Goal: Task Accomplishment & Management: Manage account settings

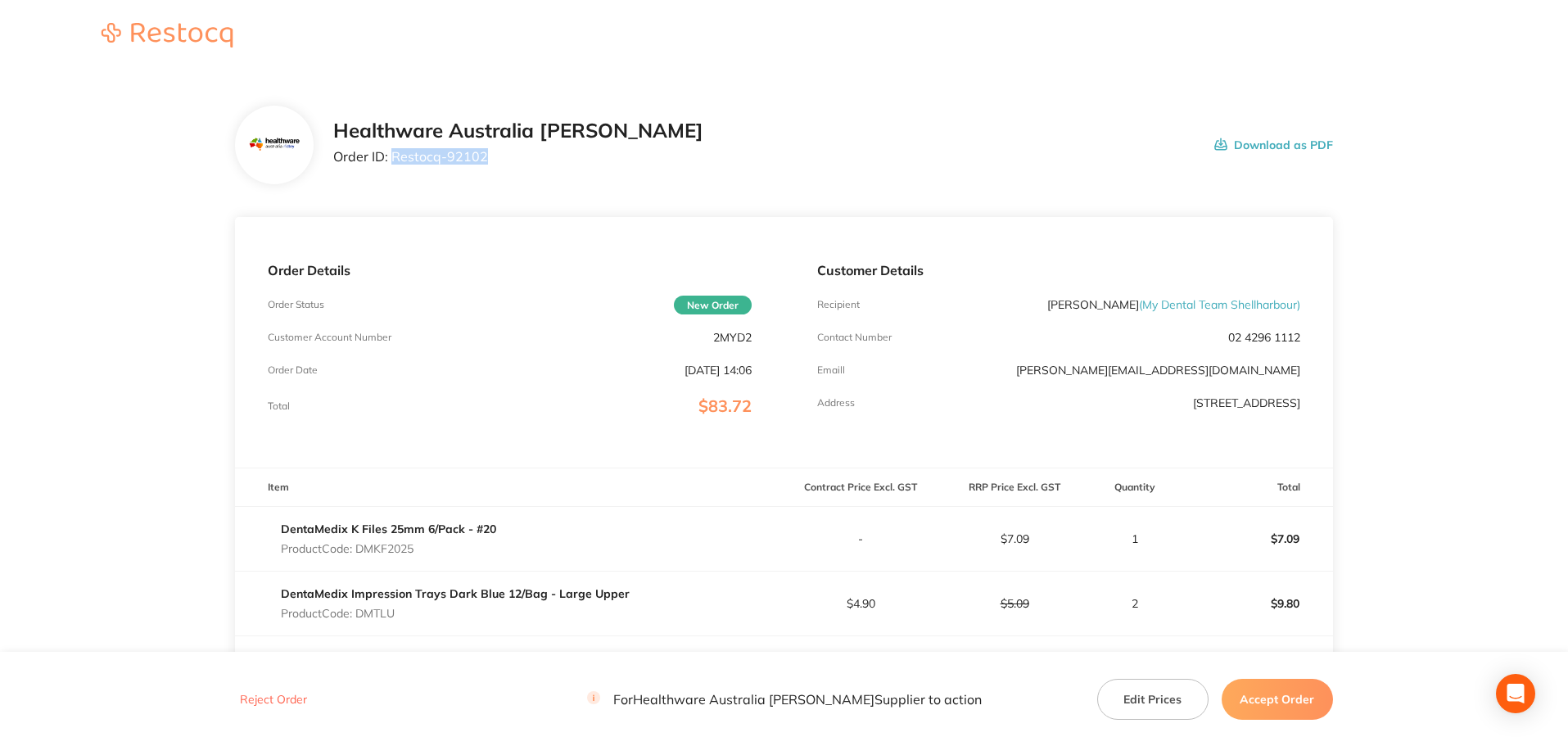
drag, startPoint x: 487, startPoint y: 159, endPoint x: 392, endPoint y: 162, distance: 95.0
click at [392, 162] on p "Order ID: Restocq- 92102" at bounding box center [518, 156] width 370 height 15
copy p "Restocq- 92102"
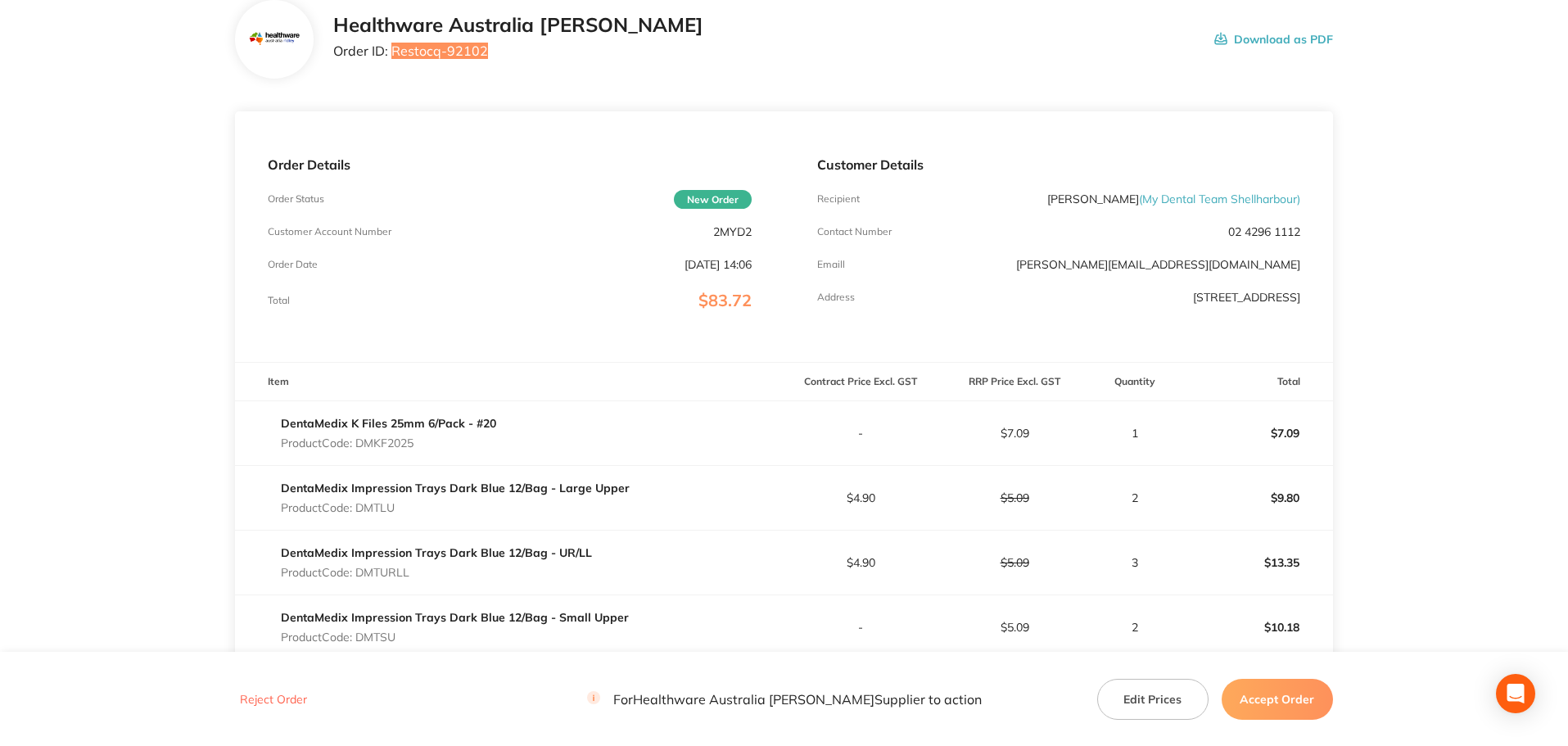
scroll to position [82, 0]
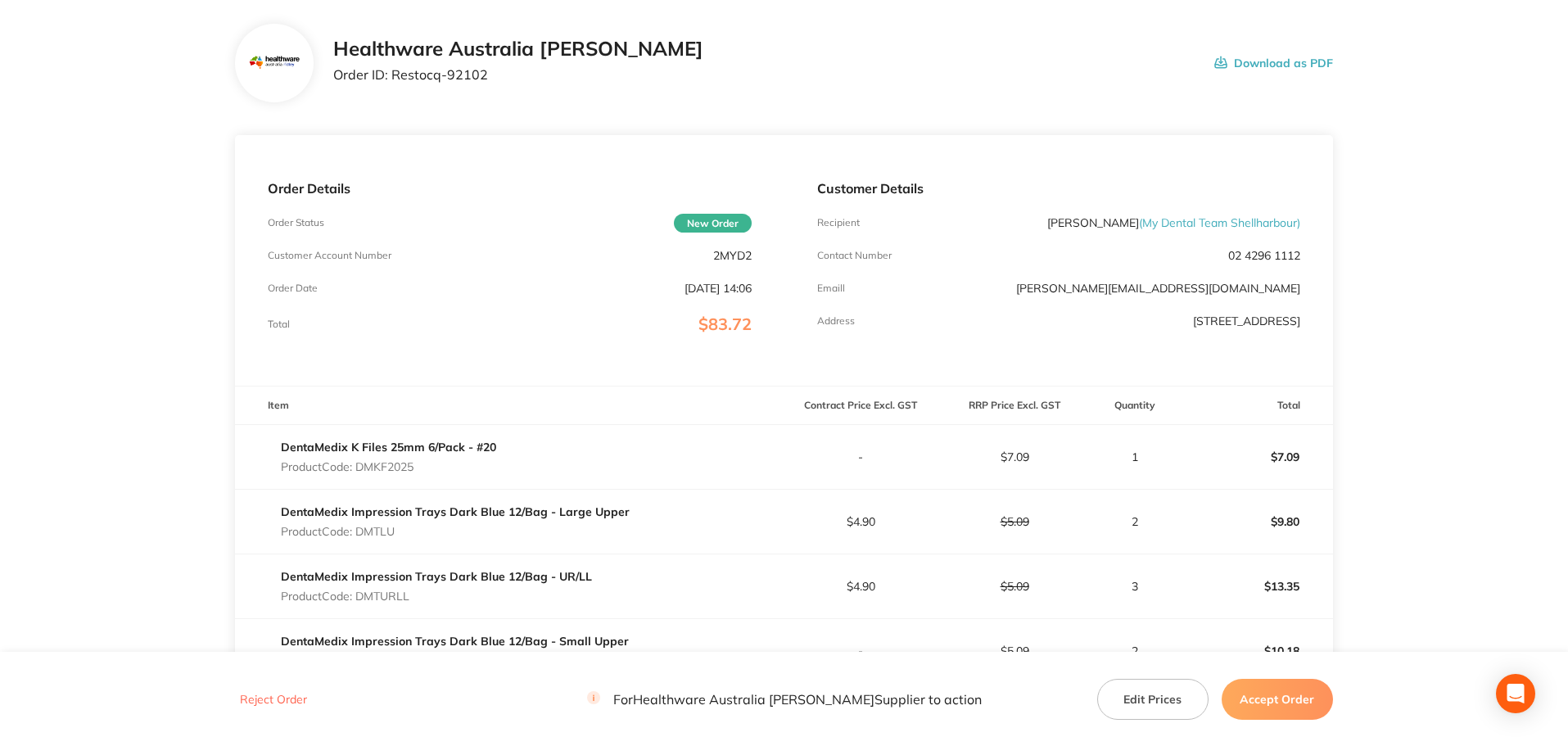
click at [382, 463] on p "Product Code: DMKF2025" at bounding box center [389, 467] width 216 height 13
copy p "DMKF2025"
click at [391, 525] on p "Product Code: DMTLU" at bounding box center [456, 531] width 349 height 13
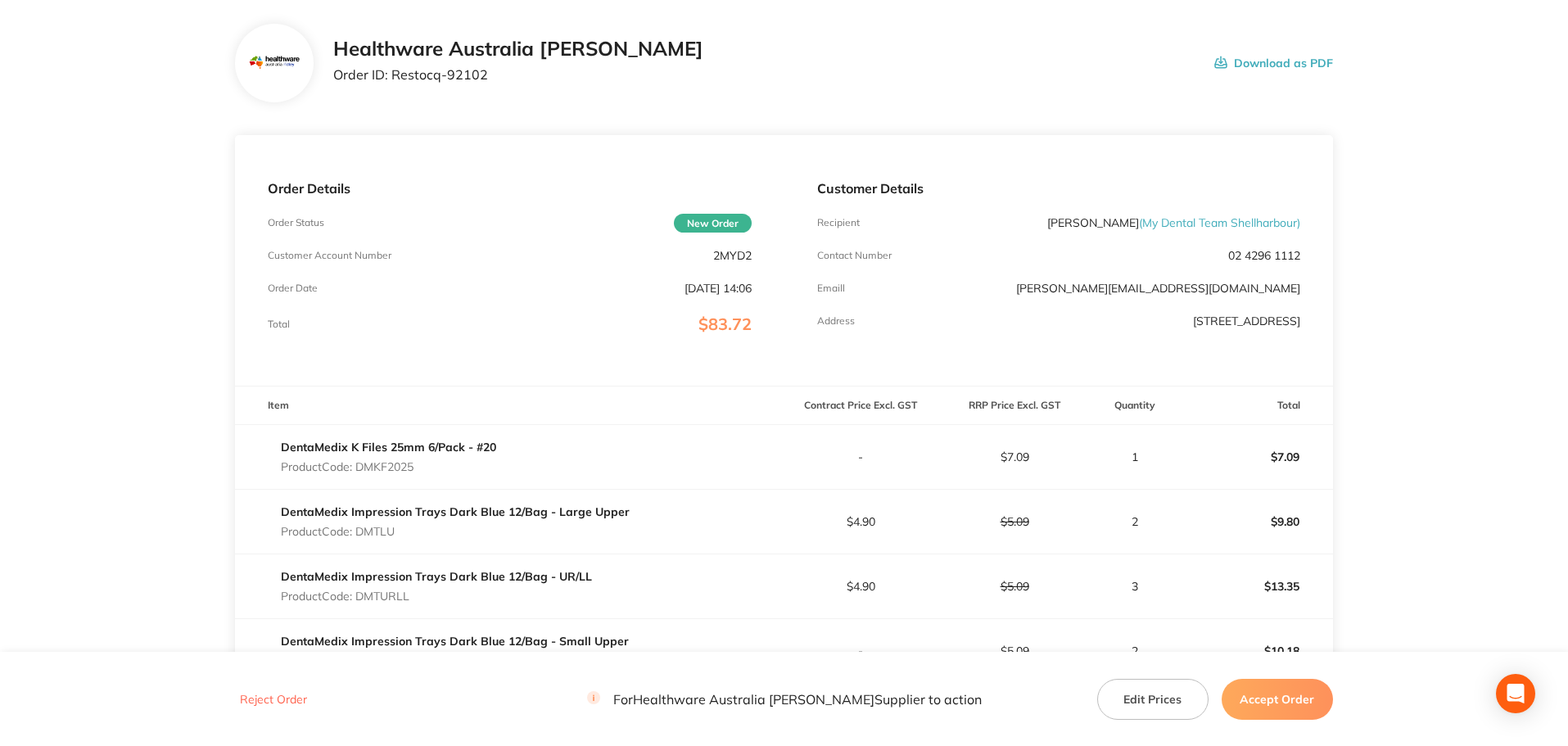
copy p "DMTLU"
click at [399, 599] on p "Product Code: DMTURLL" at bounding box center [437, 596] width 312 height 13
copy p "DMTURLL"
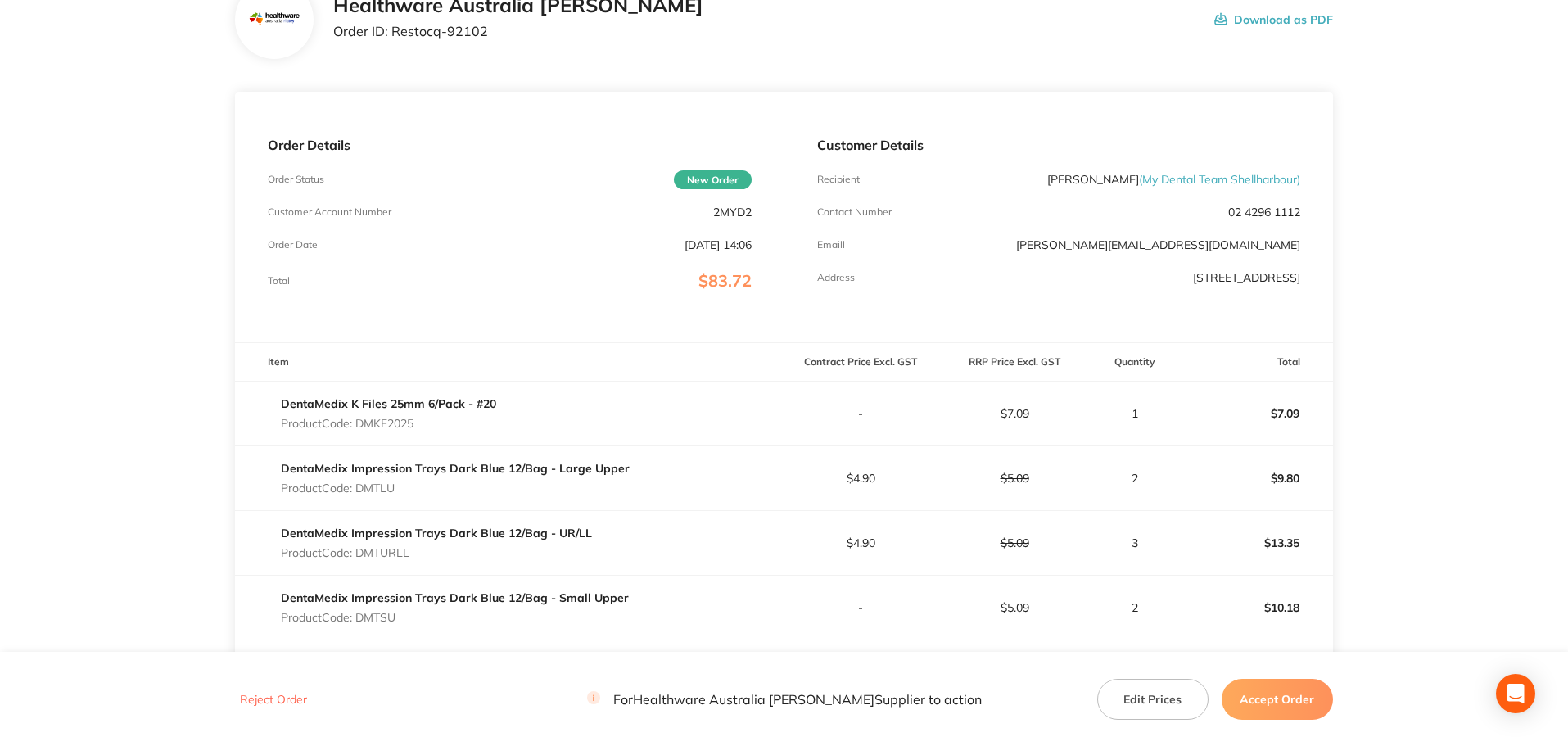
scroll to position [327, 0]
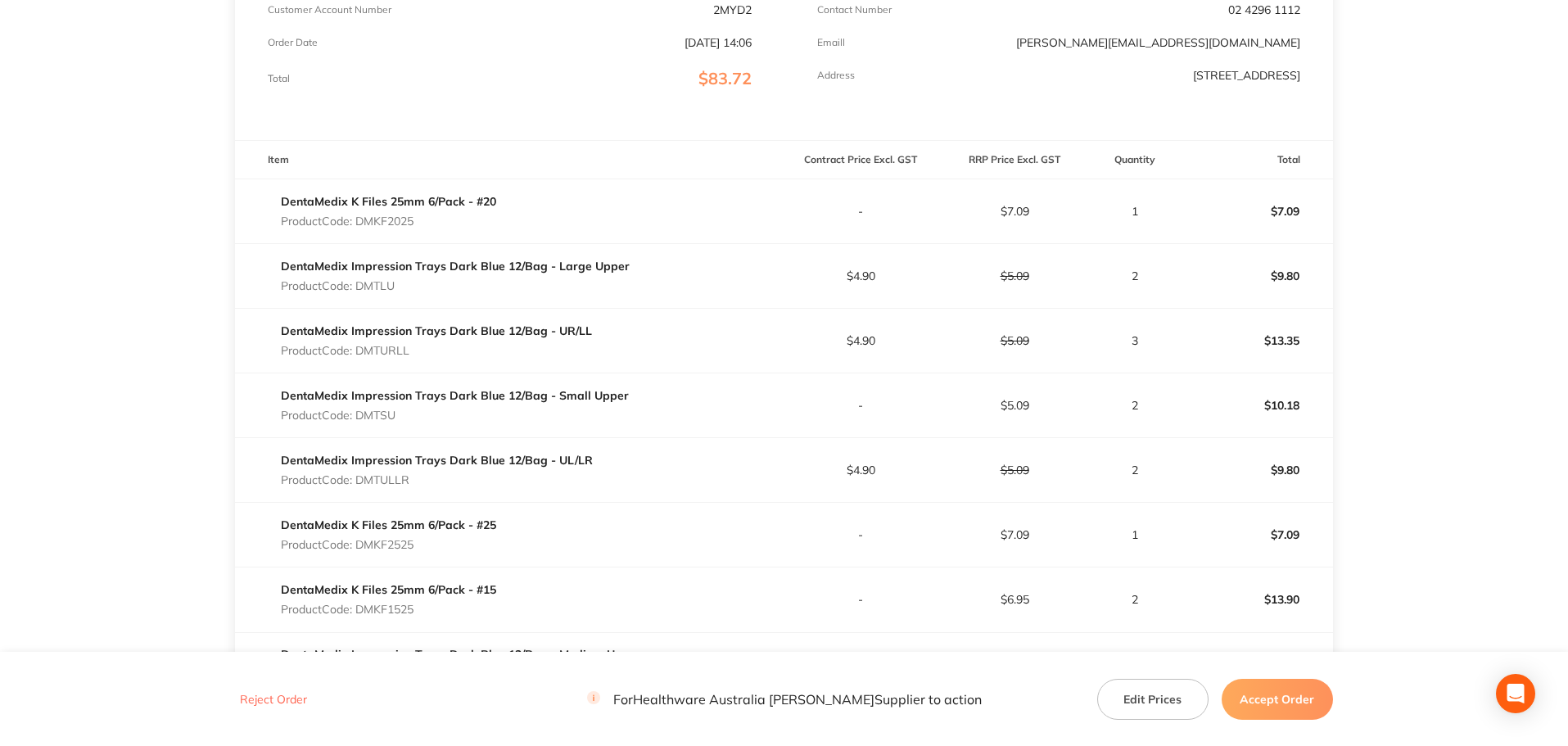
click at [365, 411] on p "Product Code: DMTSU" at bounding box center [455, 415] width 348 height 13
copy p "DMTSU"
click at [386, 482] on p "Product Code: DMTULLR" at bounding box center [437, 479] width 312 height 13
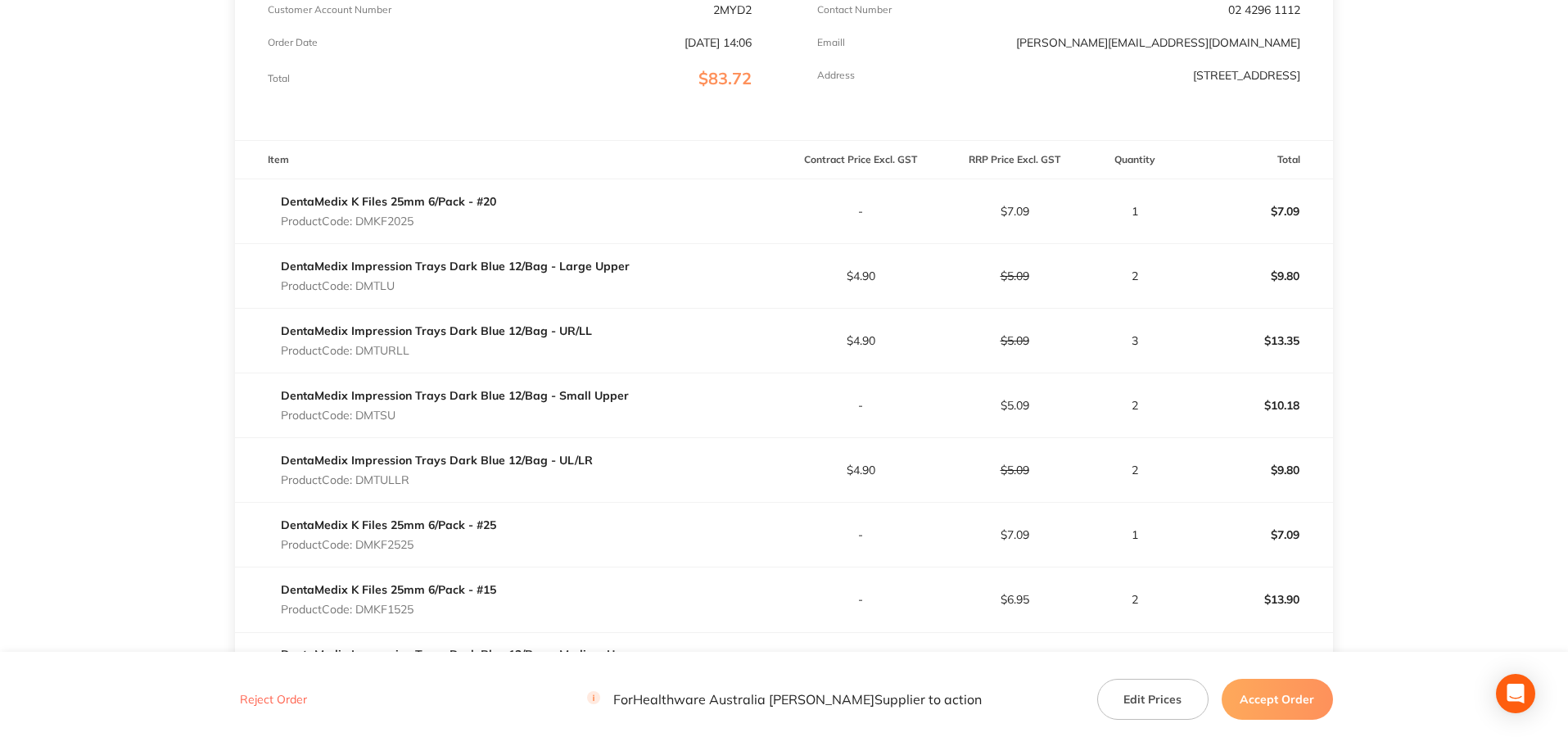
copy p "DMTULLR"
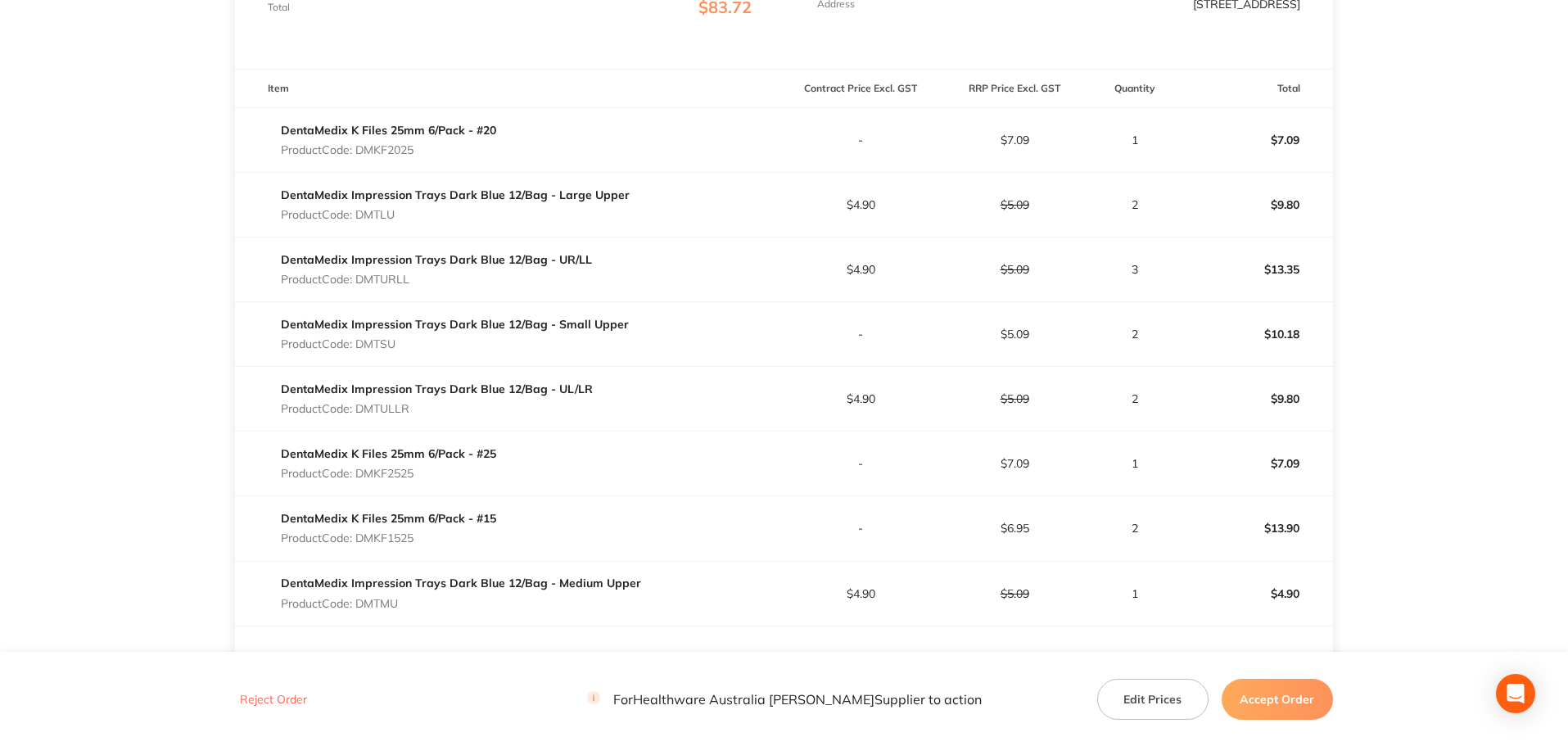
scroll to position [491, 0]
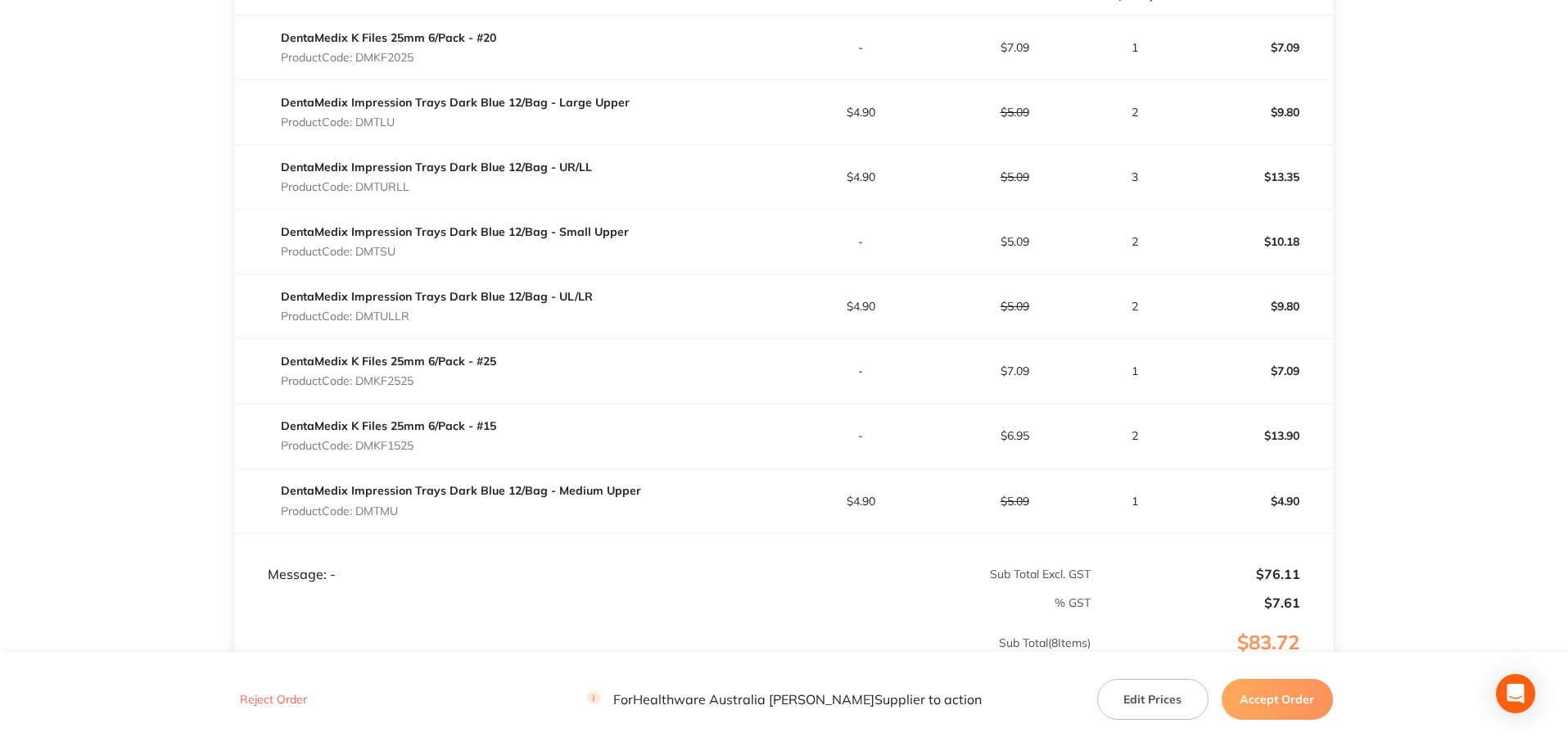
click at [398, 375] on p "Product Code: DMKF2525" at bounding box center [389, 380] width 216 height 13
copy p "DMKF2525"
click at [380, 445] on p "Product Code: DMKF1525" at bounding box center [389, 445] width 216 height 13
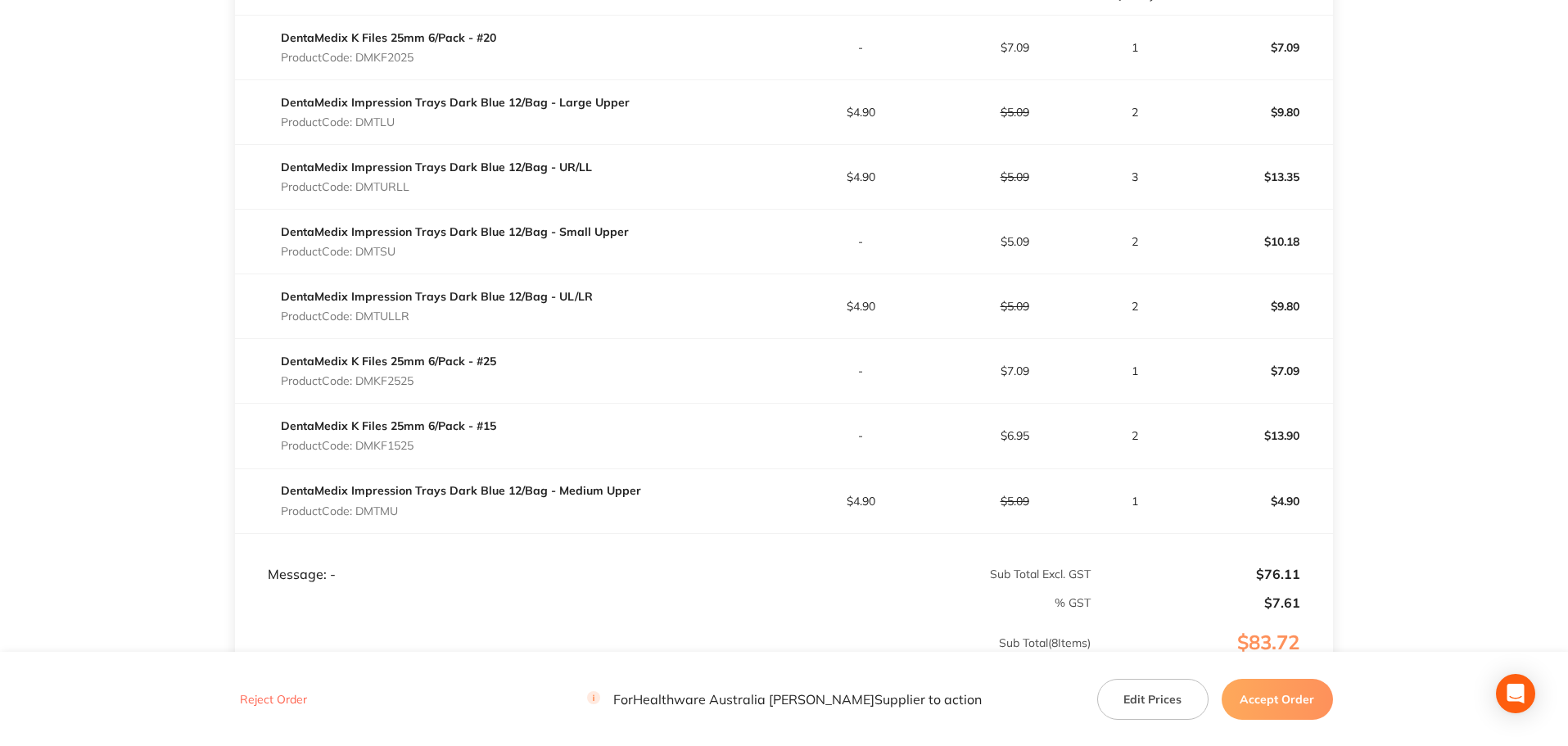
copy p "DMKF1525"
click at [372, 506] on p "Product Code: DMTMU" at bounding box center [462, 511] width 361 height 13
copy p "DMTMU"
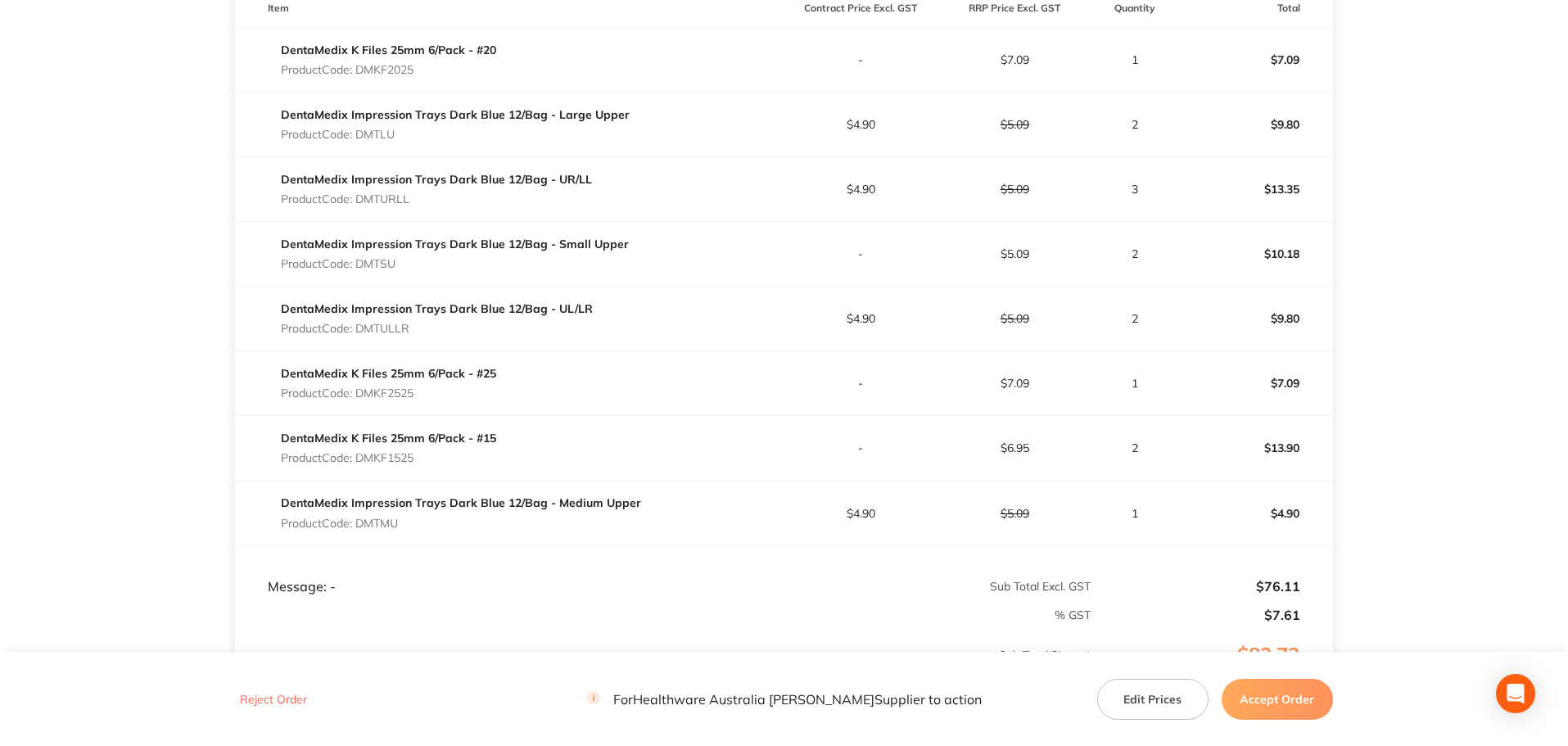
scroll to position [573, 0]
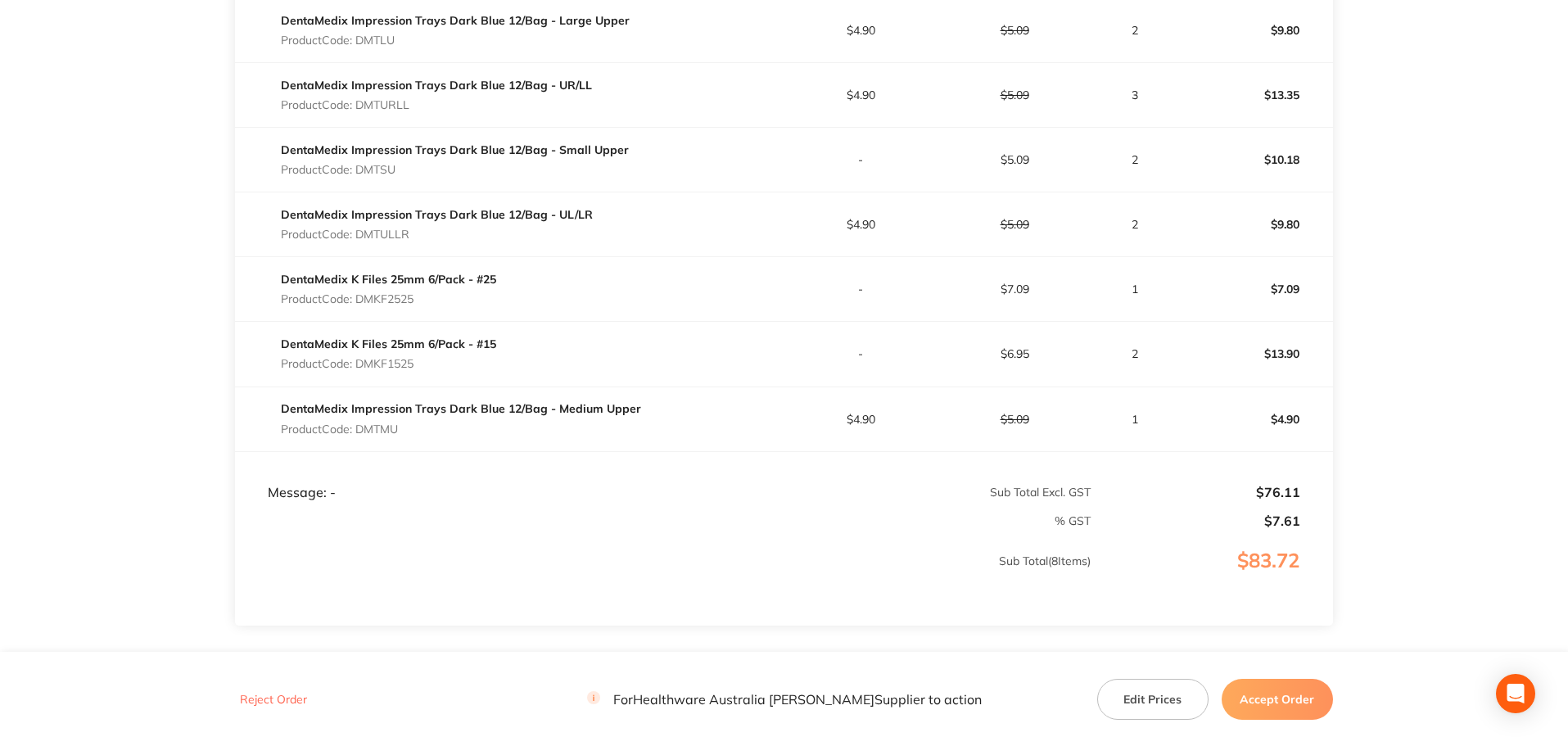
click at [1291, 698] on button "Accept Order" at bounding box center [1278, 699] width 112 height 41
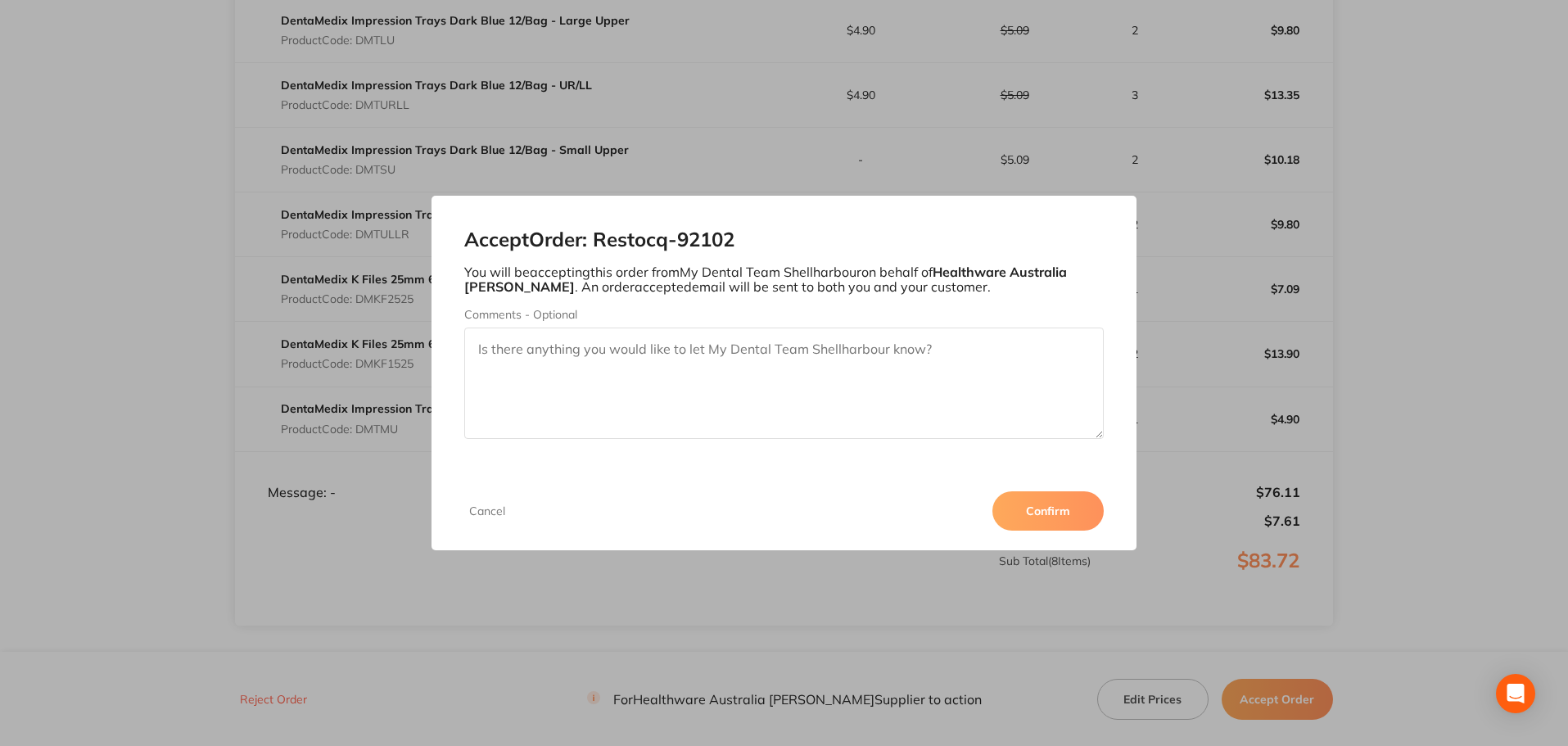
click at [1061, 519] on button "Confirm" at bounding box center [1049, 511] width 112 height 39
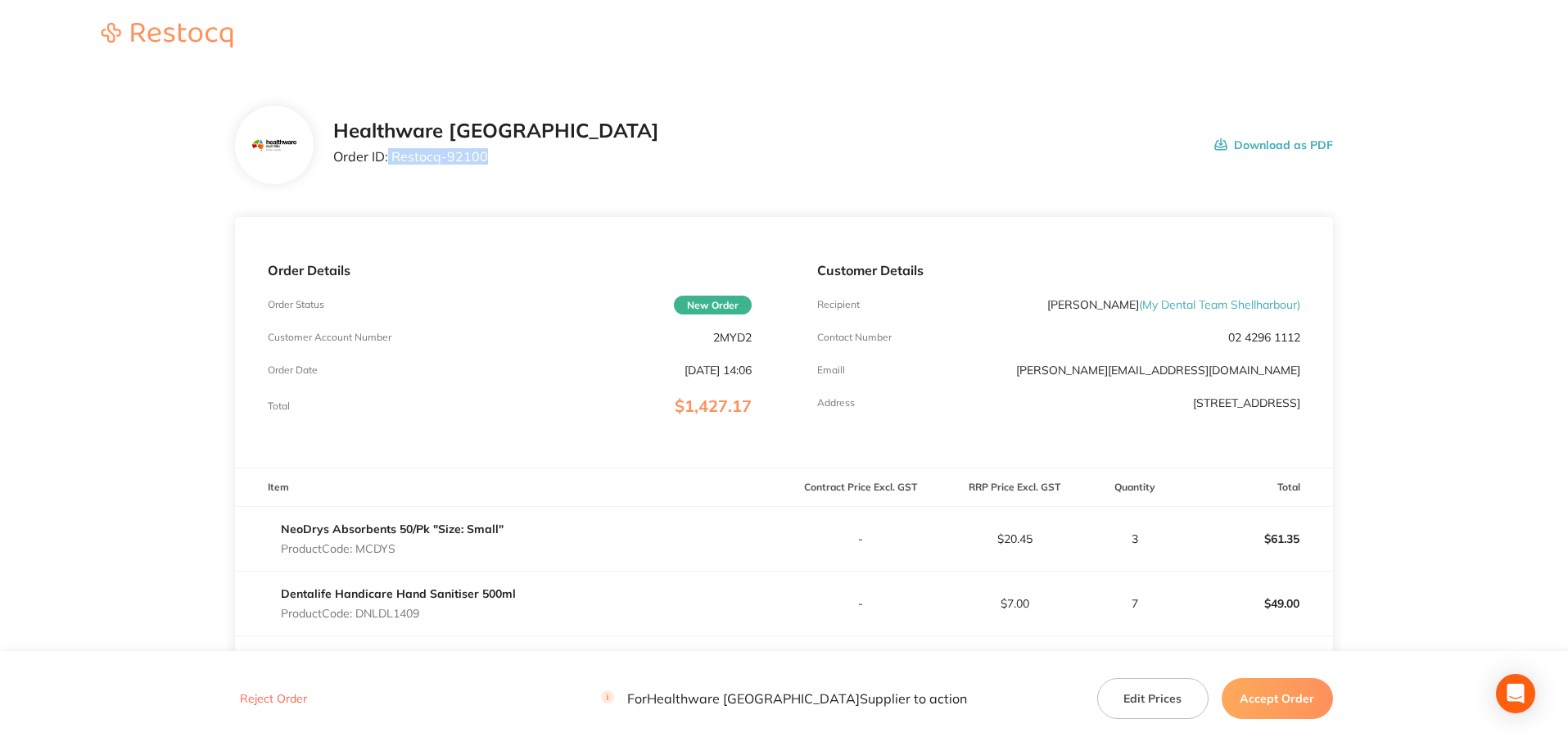
drag, startPoint x: 481, startPoint y: 160, endPoint x: 387, endPoint y: 166, distance: 94.2
click at [387, 166] on div "Healthware Australia Order ID: Restocq- 92100" at bounding box center [496, 145] width 326 height 51
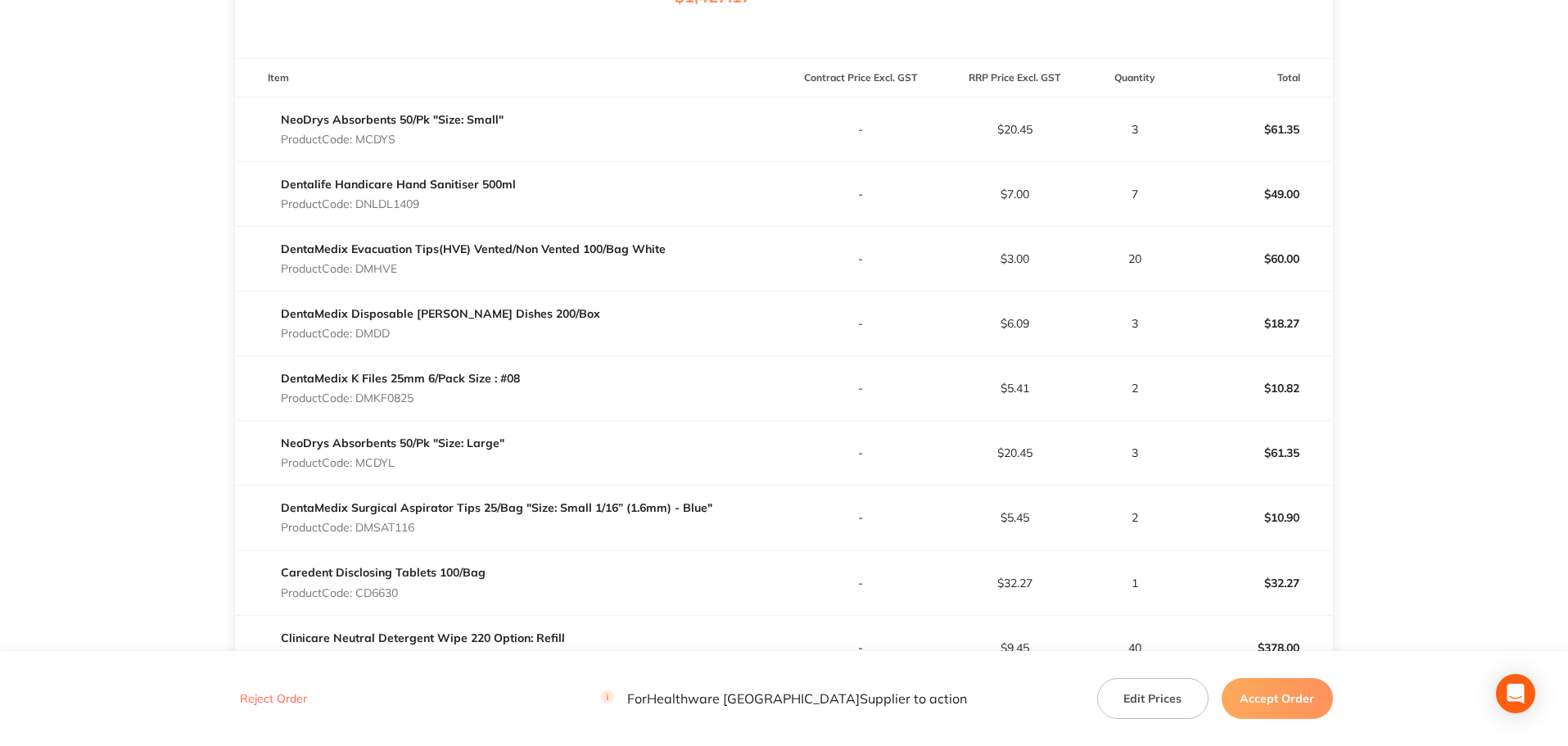
scroll to position [164, 0]
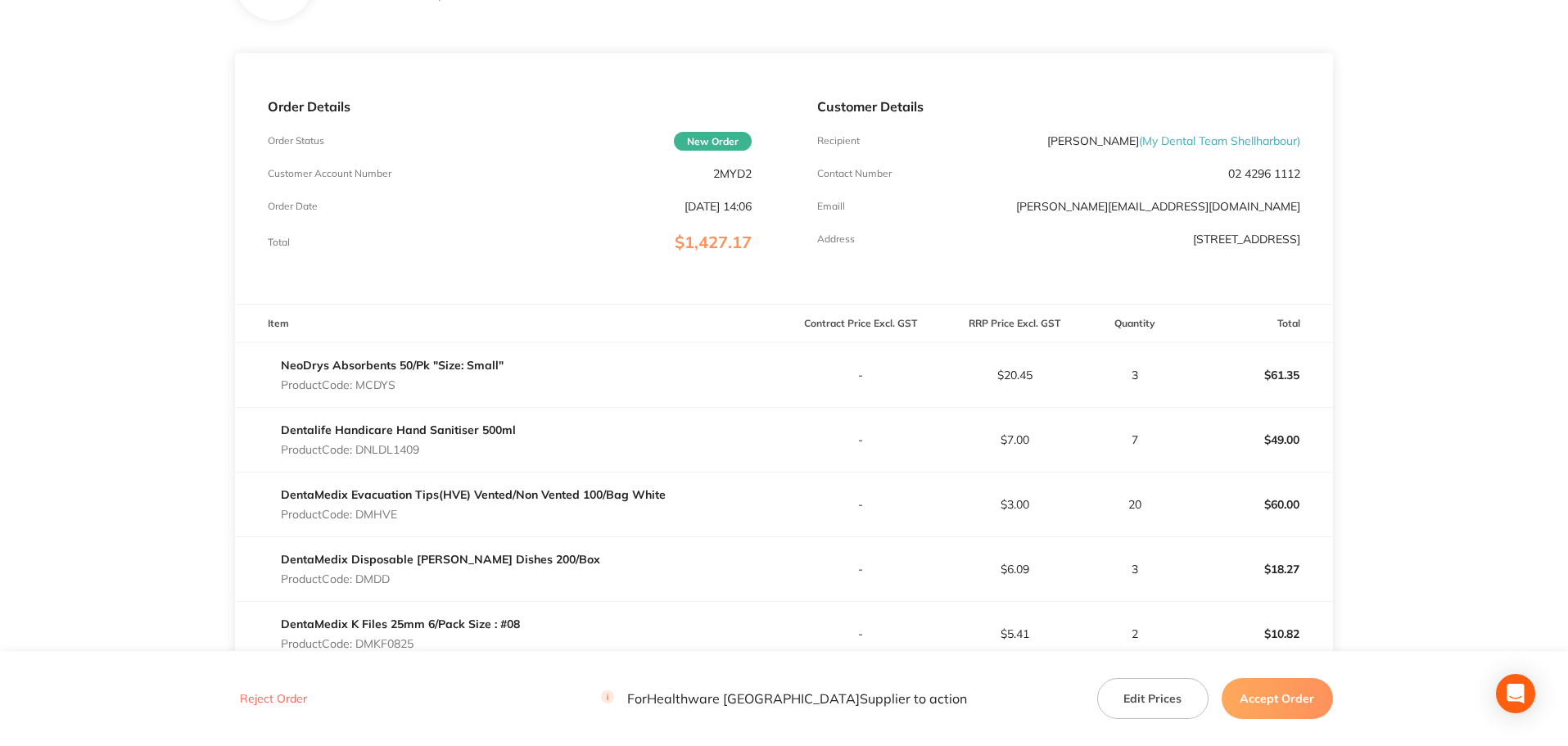
click at [389, 374] on div "NeoDrys Absorbents 50/Pk "Size: Small" Product Code: MCDYS" at bounding box center [392, 374] width 222 height 46
copy p "MCDYS"
click at [409, 449] on p "Product Code: DNLDL1409" at bounding box center [399, 449] width 235 height 13
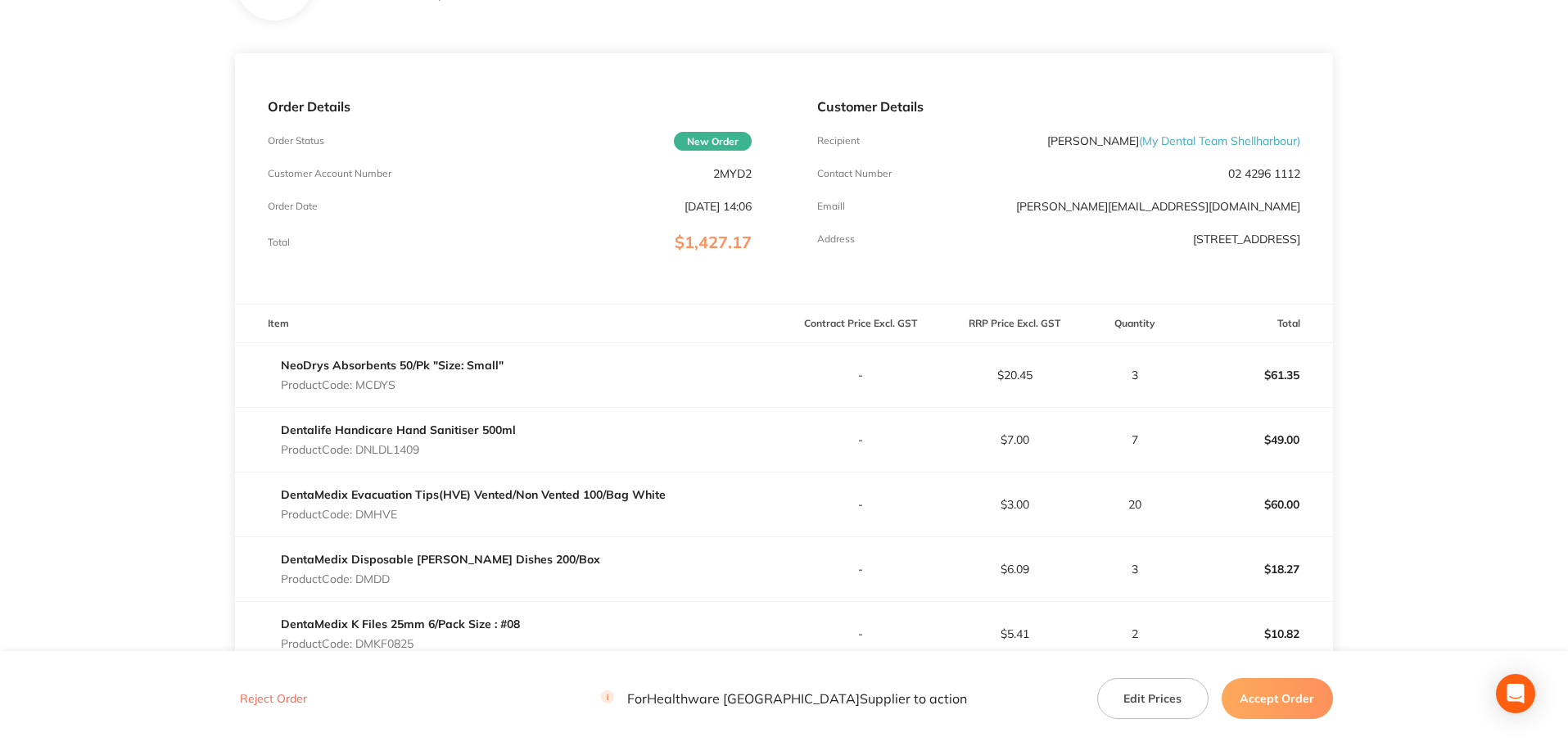
copy p "DNLDL1409"
click at [381, 519] on p "Product Code: DMHVE" at bounding box center [473, 514] width 385 height 13
click at [381, 518] on p "Product Code: DMHVE" at bounding box center [473, 514] width 385 height 13
copy p "DMHVE"
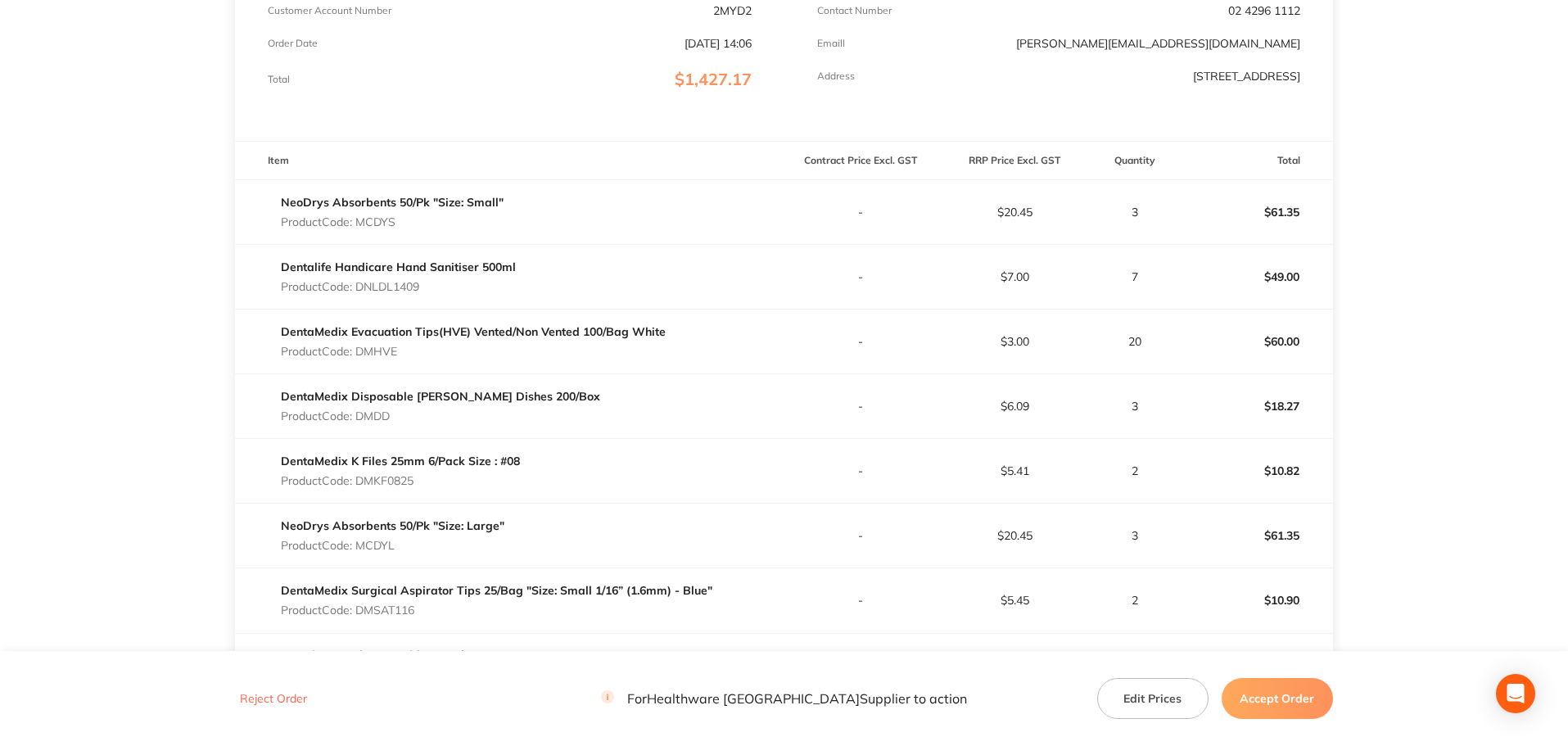
scroll to position [327, 0]
click at [386, 407] on div "DentaMedix Disposable Dappen Dishes 200/Box Product Code: DMDD" at bounding box center [441, 405] width 319 height 46
copy p "DMDD"
click at [398, 479] on p "Product Code: DMKF0825" at bounding box center [401, 479] width 239 height 13
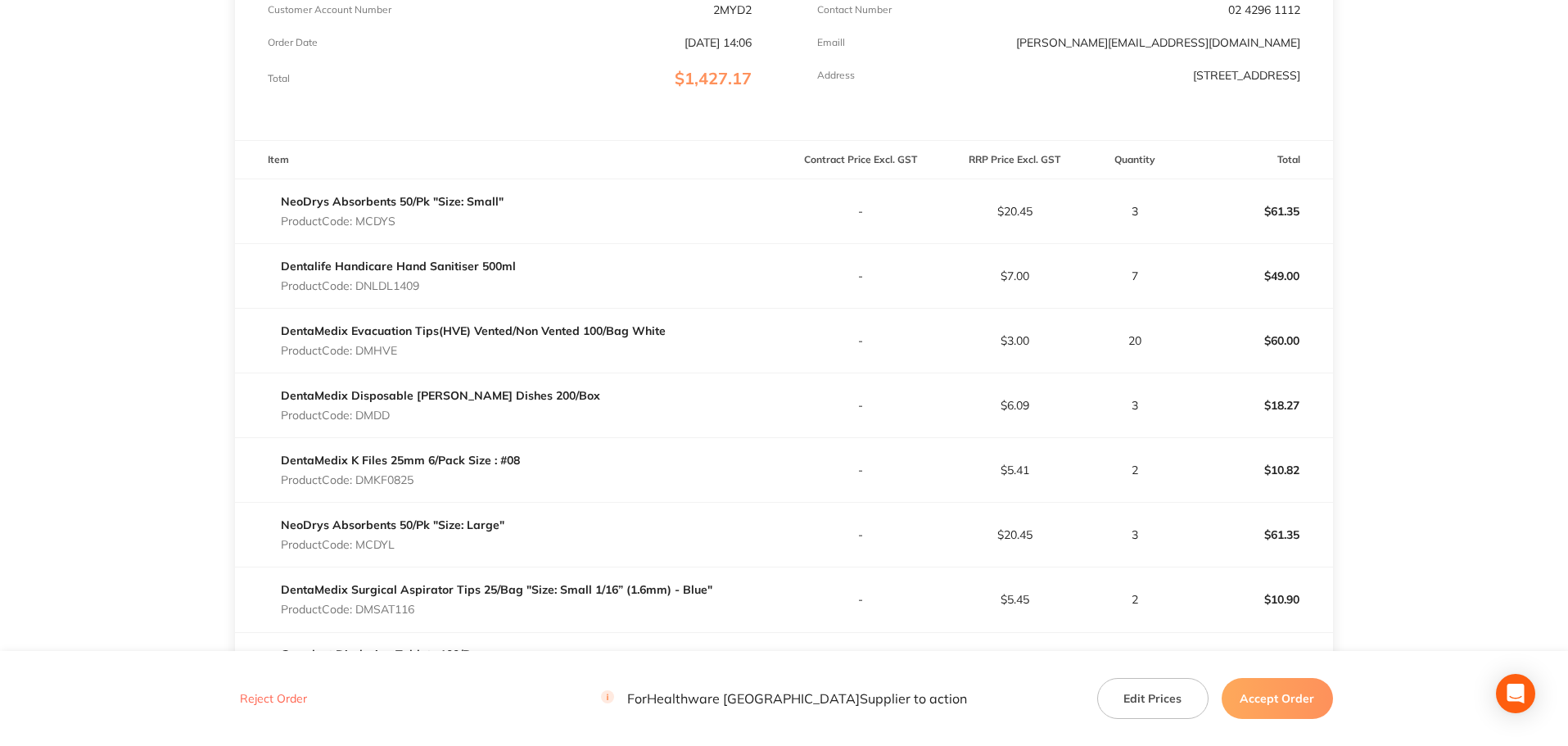
click at [398, 479] on p "Product Code: DMKF0825" at bounding box center [401, 479] width 239 height 13
copy p "DMKF0825"
click at [387, 551] on p "Product Code: MCDYL" at bounding box center [393, 544] width 223 height 13
copy p "MCDYL"
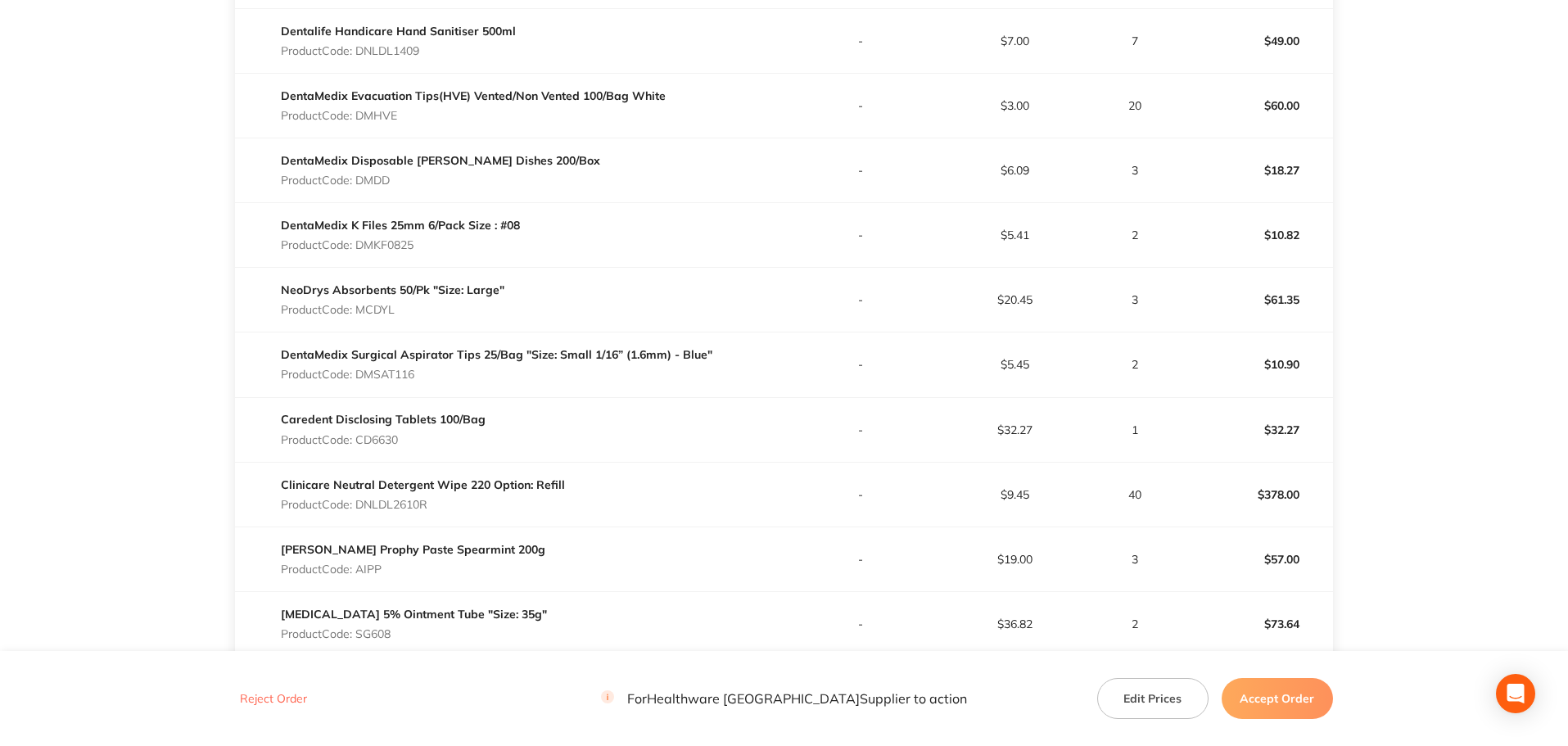
scroll to position [573, 0]
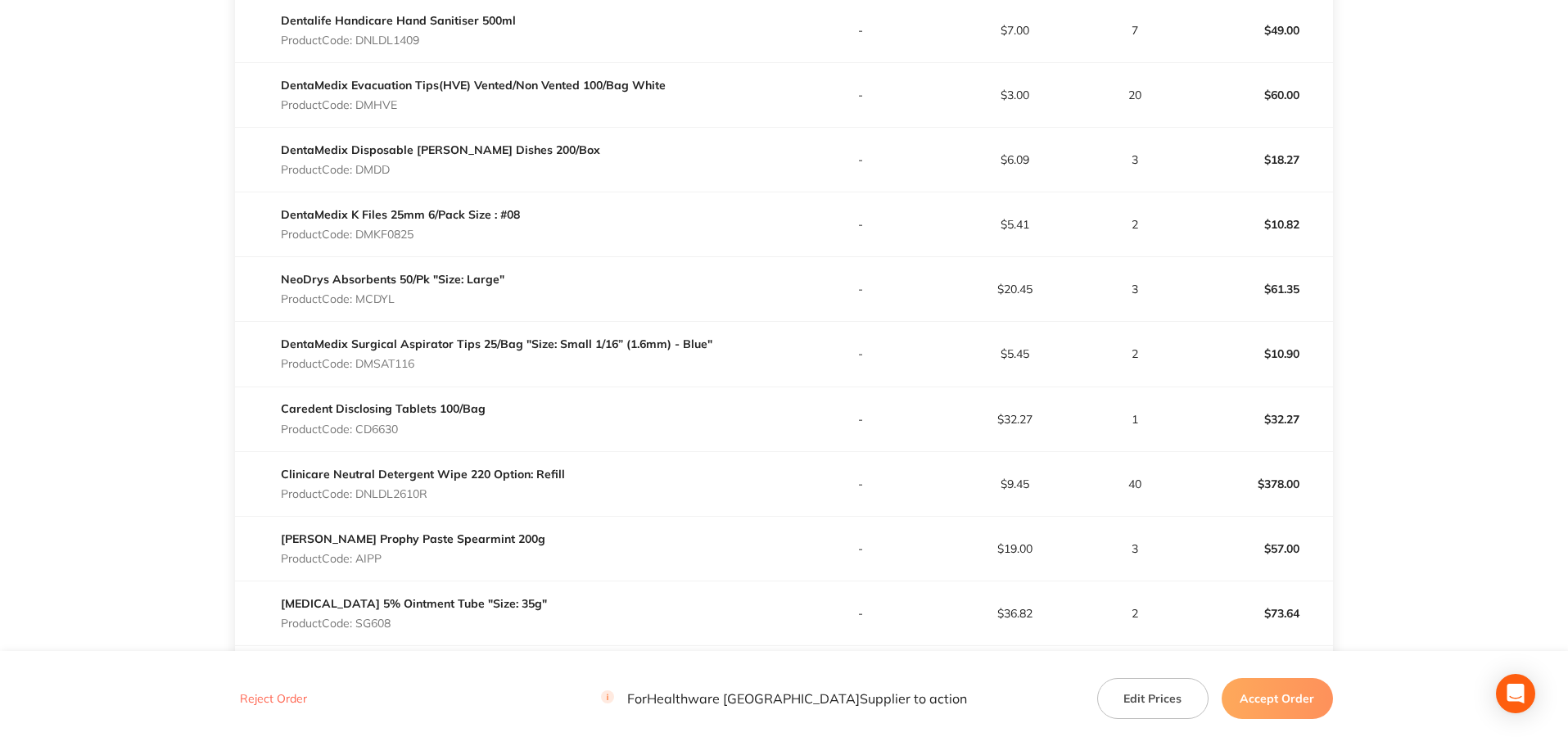
click at [398, 367] on p "Product Code: DMSAT116" at bounding box center [497, 363] width 431 height 13
copy p "DMSAT116"
click at [387, 429] on p "Product Code: CD6630" at bounding box center [383, 428] width 205 height 13
click at [387, 428] on p "Product Code: CD6630" at bounding box center [383, 428] width 205 height 13
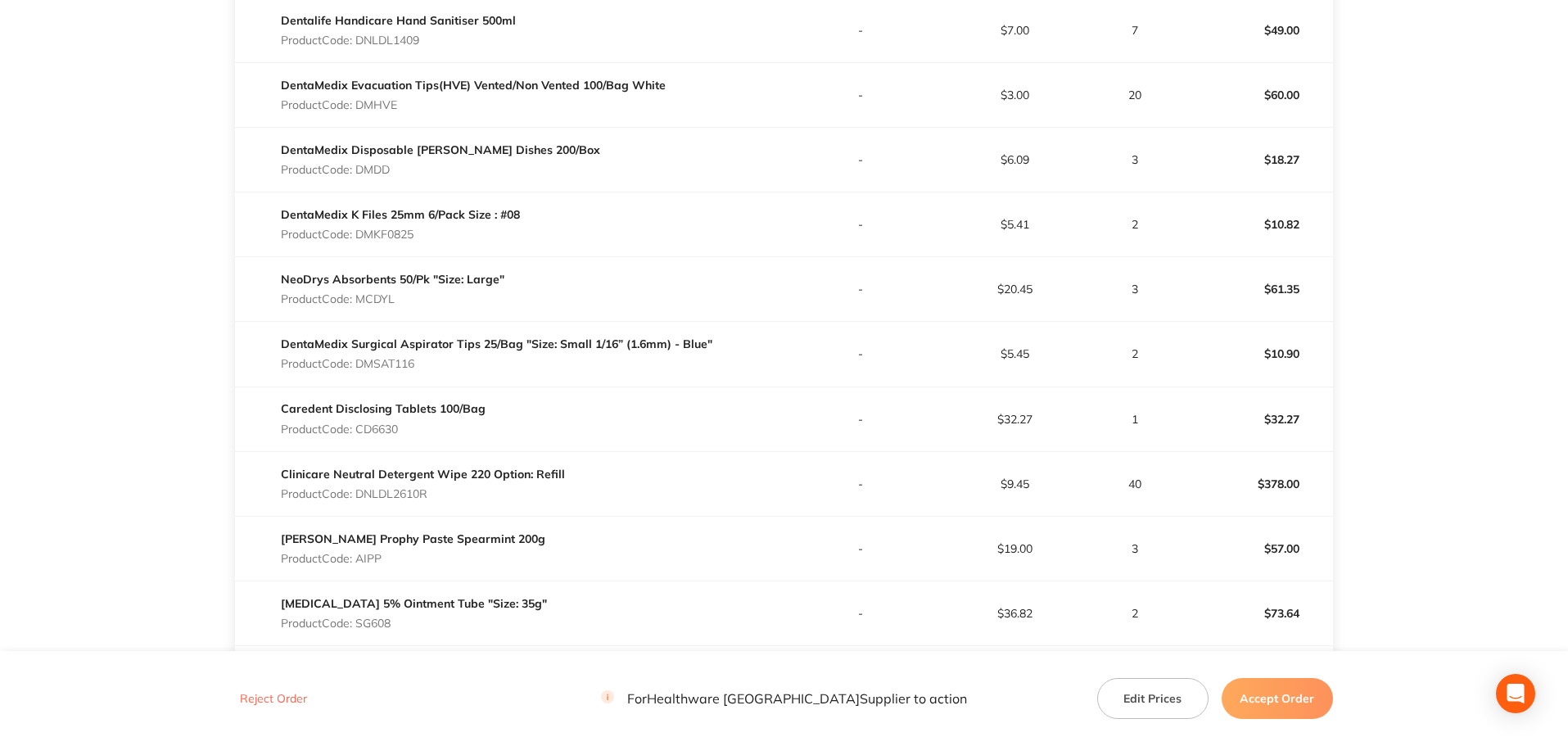
copy p "CD6630"
click at [401, 495] on p "Product Code: DNLDL2610R" at bounding box center [423, 493] width 284 height 13
copy p "DNLDL2610R"
click at [371, 559] on p "Product Code: AIPP" at bounding box center [414, 558] width 265 height 13
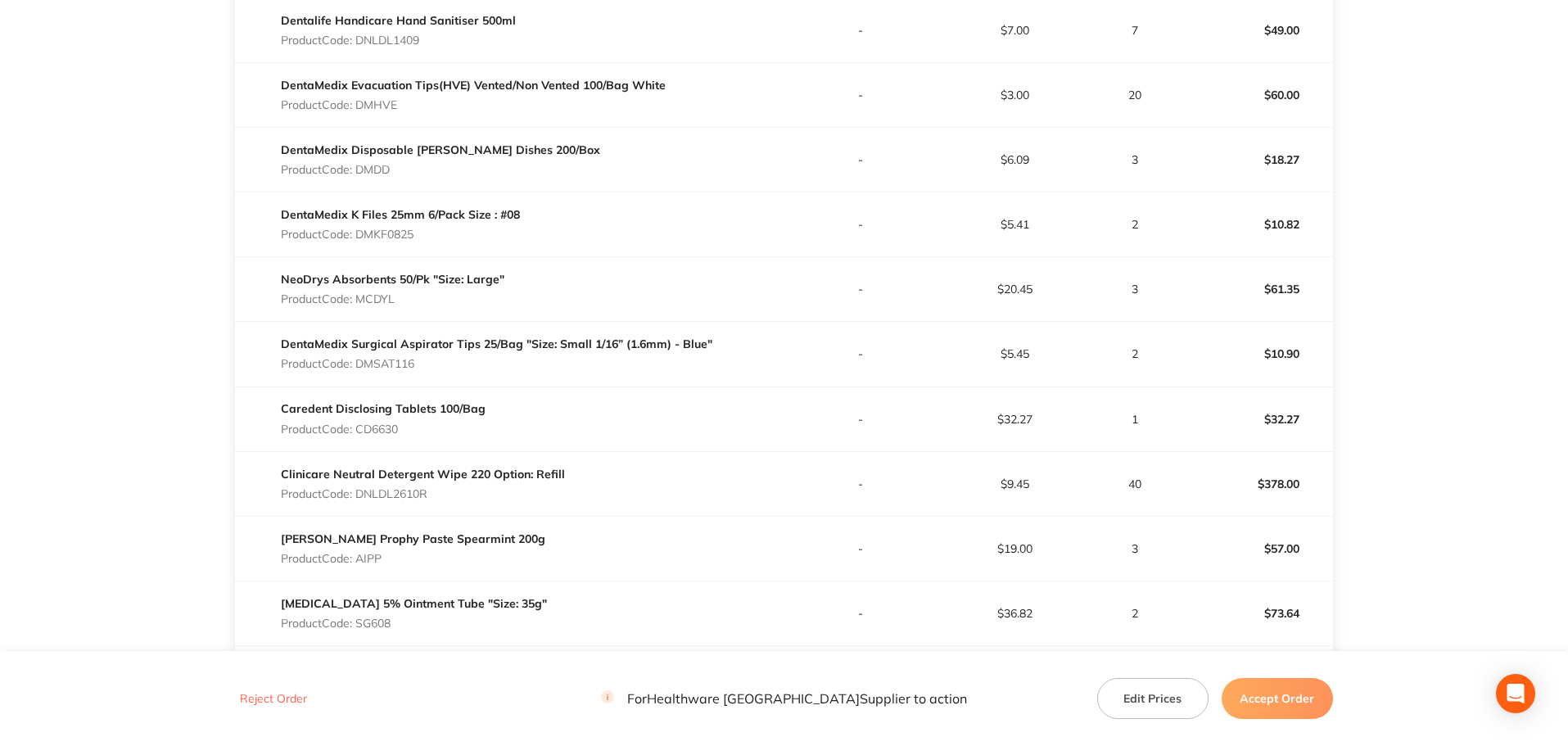
click at [371, 559] on p "Product Code: AIPP" at bounding box center [414, 558] width 265 height 13
copy p "AIPP"
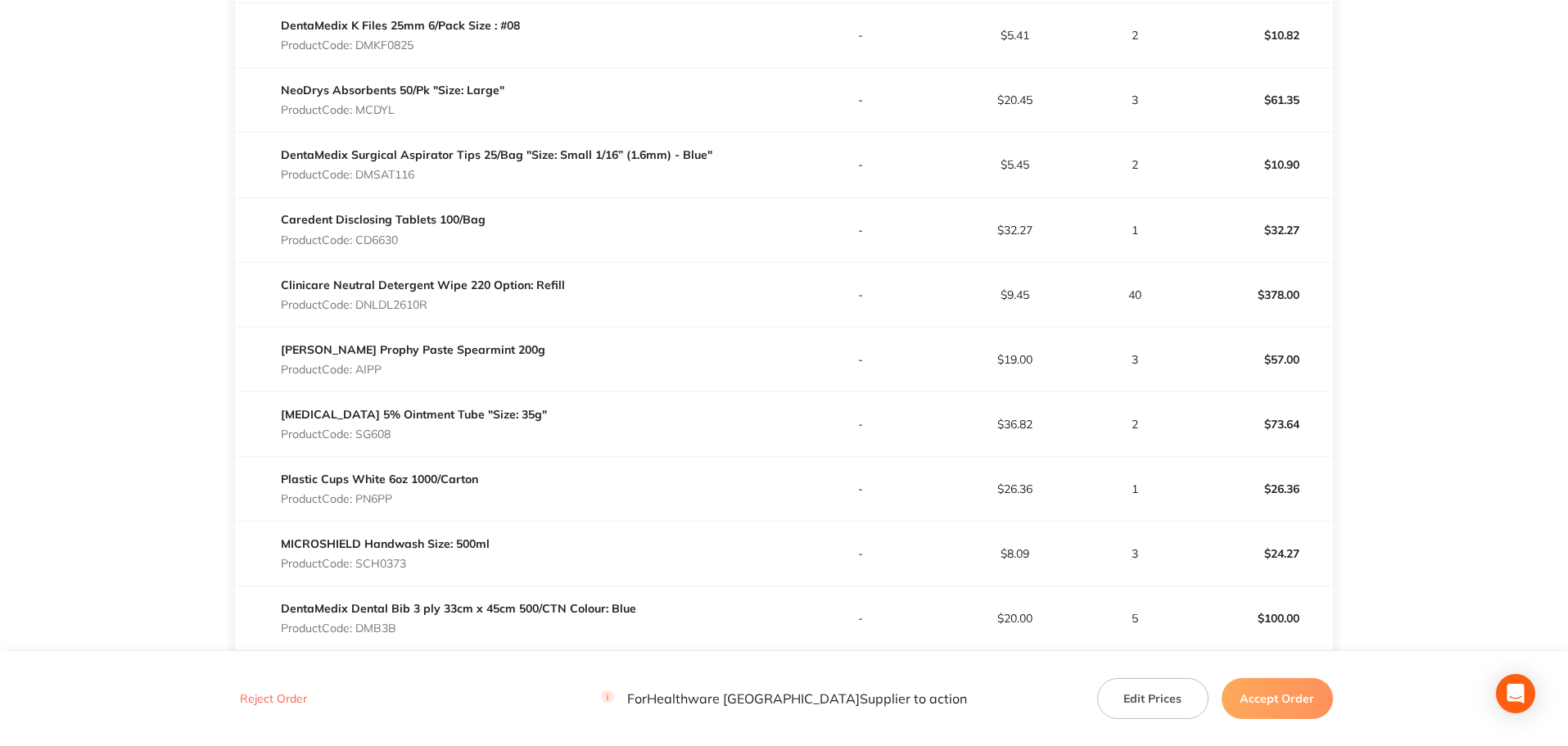
scroll to position [820, 0]
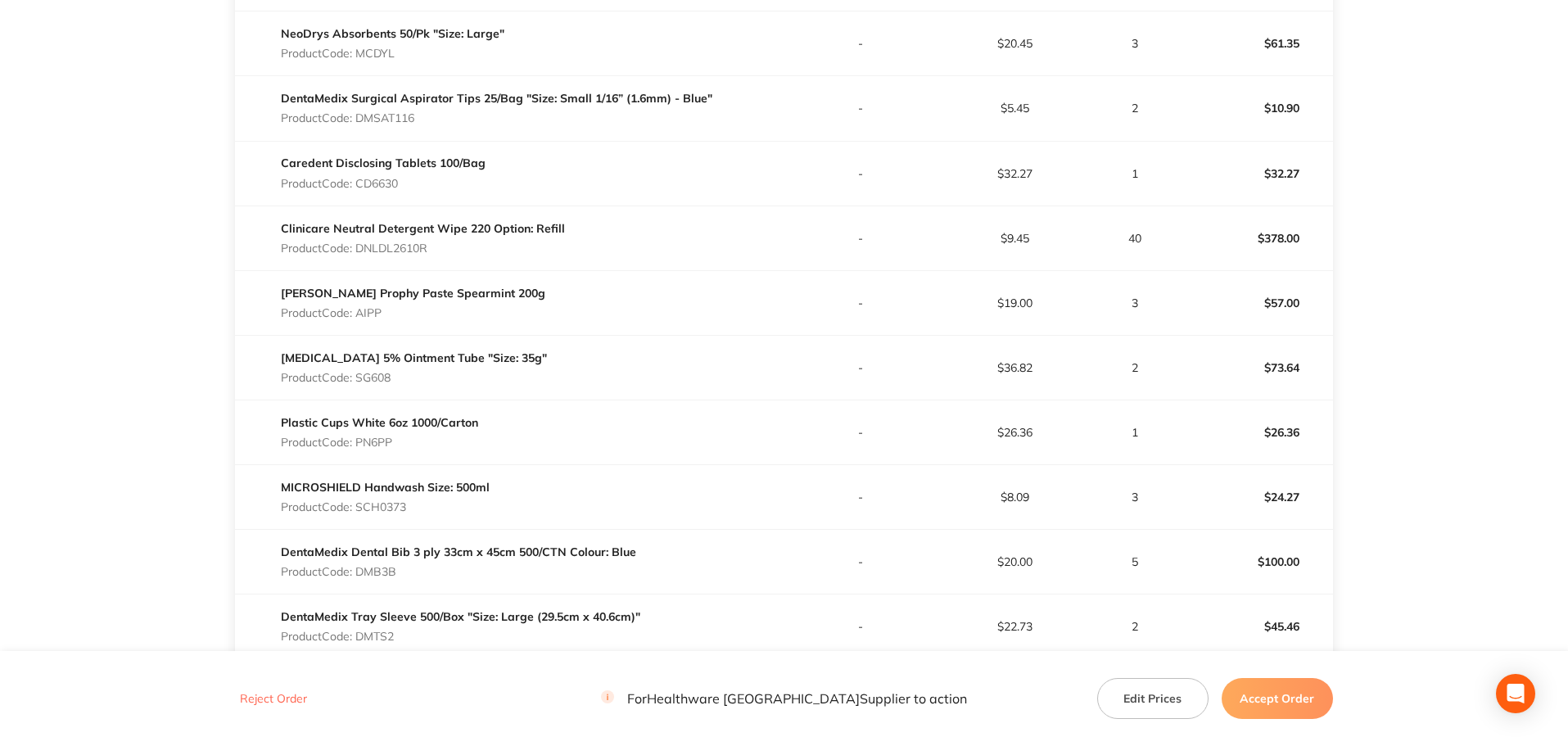
click at [387, 378] on p "Product Code: SG608" at bounding box center [415, 377] width 267 height 13
click at [388, 439] on p "Product Code: PN6PP" at bounding box center [379, 442] width 197 height 13
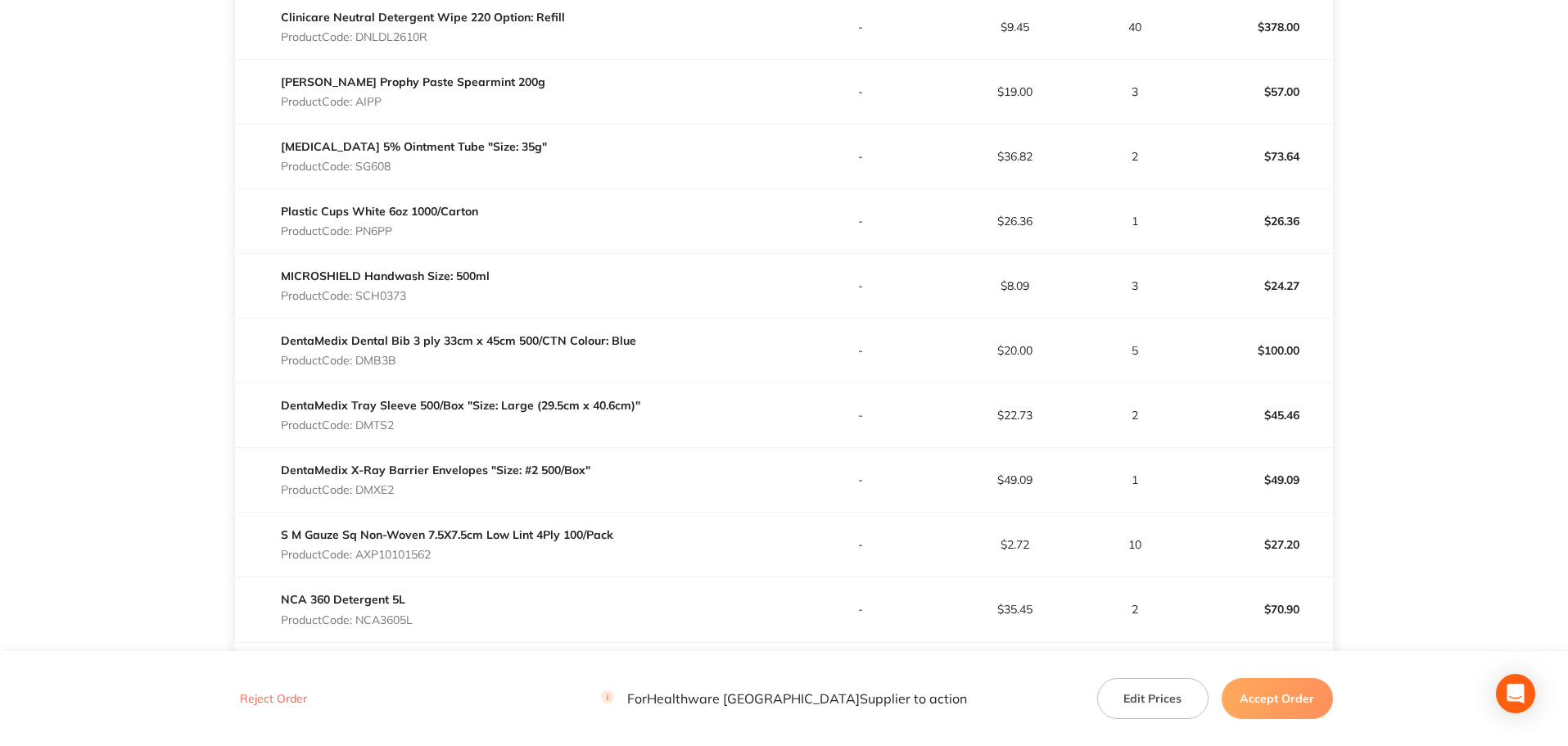
scroll to position [1065, 0]
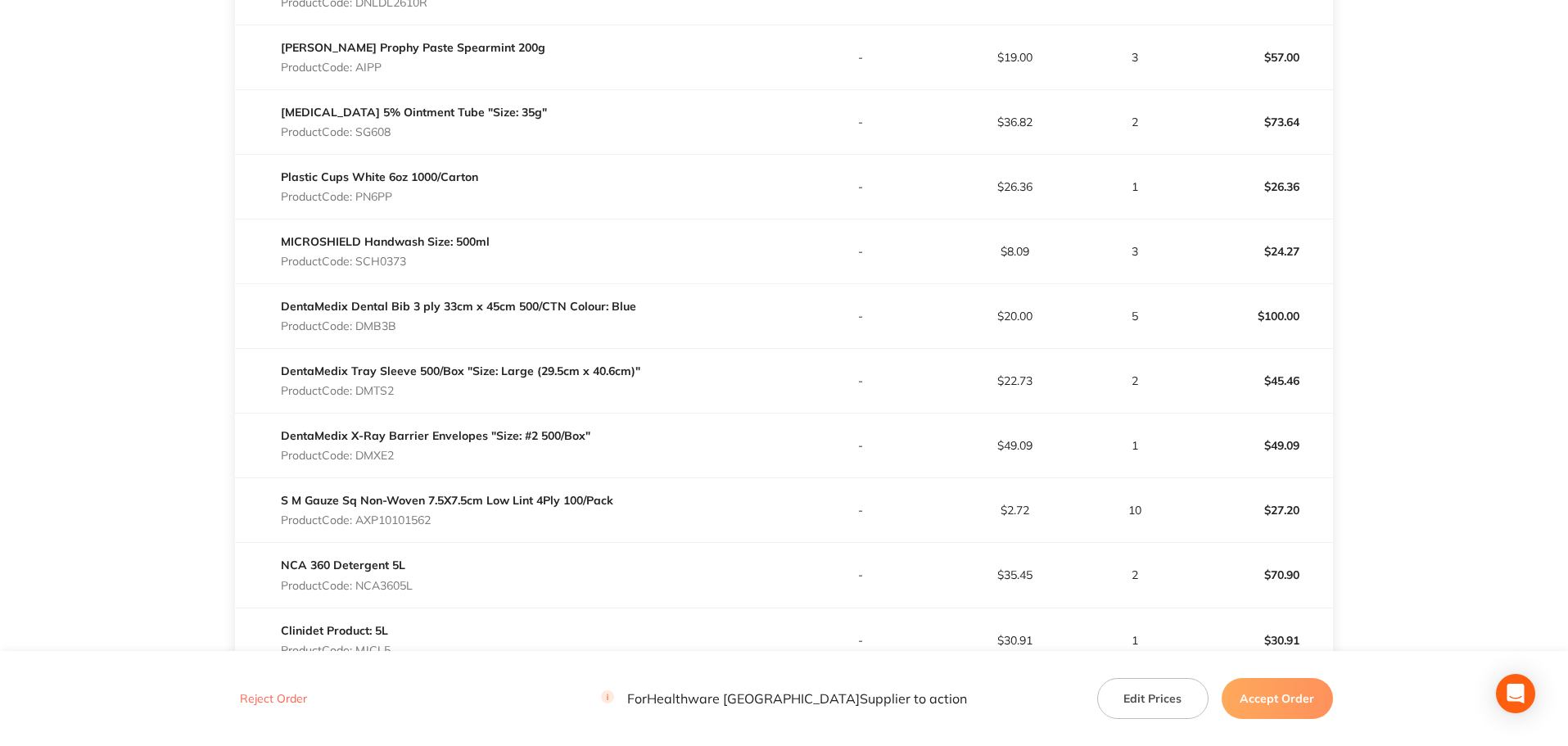
click at [386, 262] on p "Product Code: SCH0373" at bounding box center [385, 261] width 209 height 13
click at [389, 323] on p "Product Code: DMB3B" at bounding box center [459, 325] width 356 height 13
click at [384, 385] on p "Product Code: DMTS2" at bounding box center [461, 390] width 360 height 13
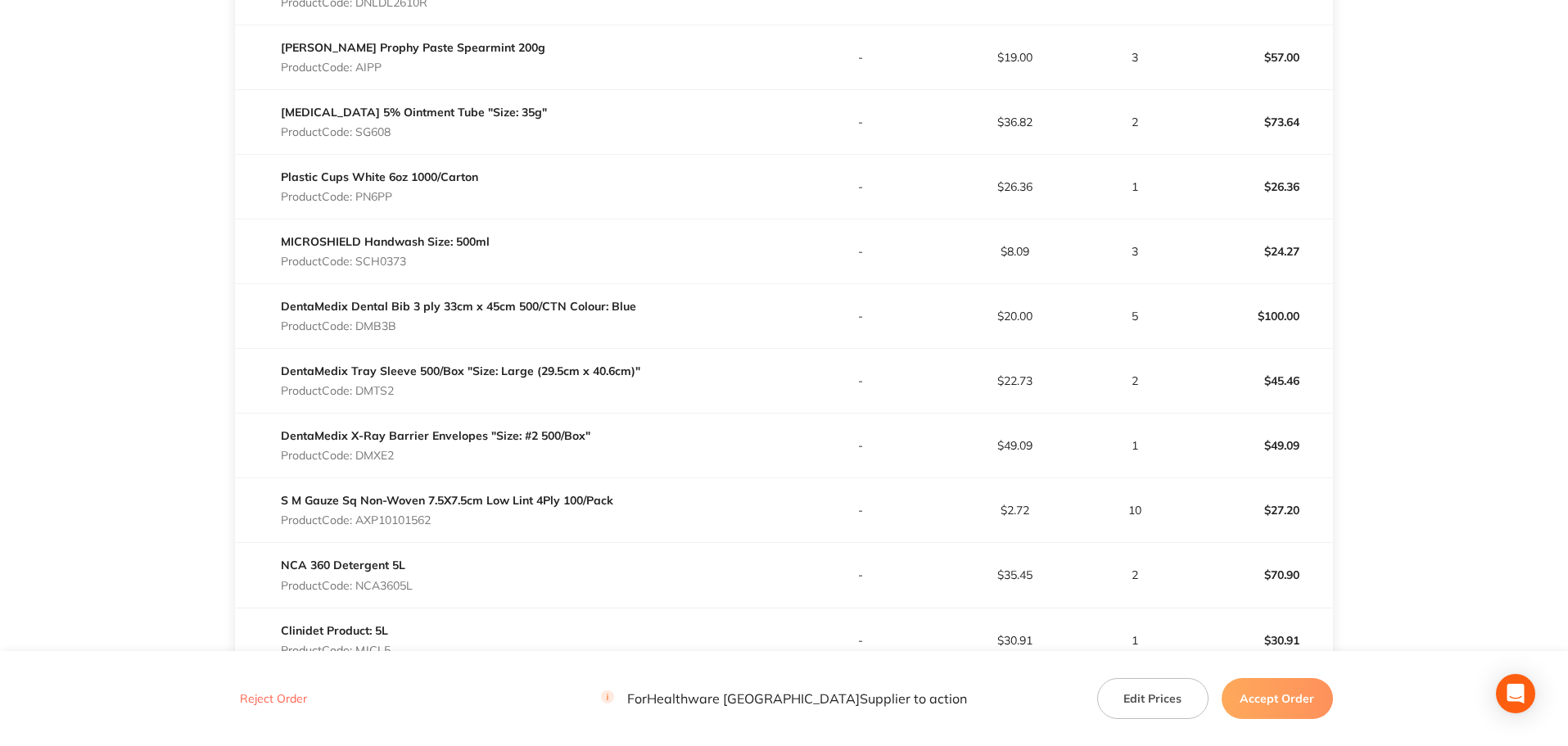
click at [384, 385] on p "Product Code: DMTS2" at bounding box center [461, 390] width 360 height 13
click at [386, 450] on p "Product Code: DMXE2" at bounding box center [436, 455] width 310 height 13
click at [416, 518] on p "Product Code: AXP10101562" at bounding box center [447, 520] width 332 height 13
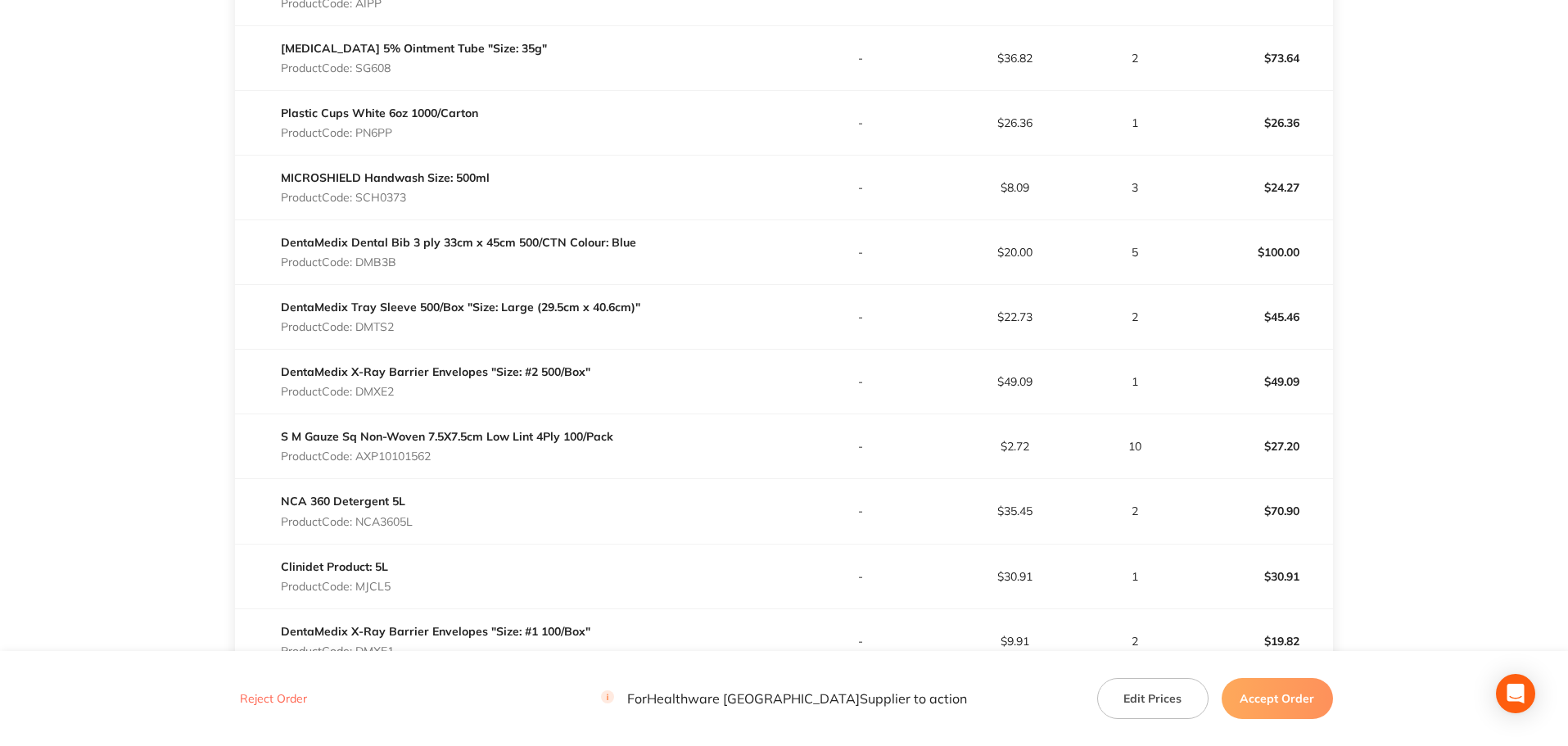
scroll to position [1229, 0]
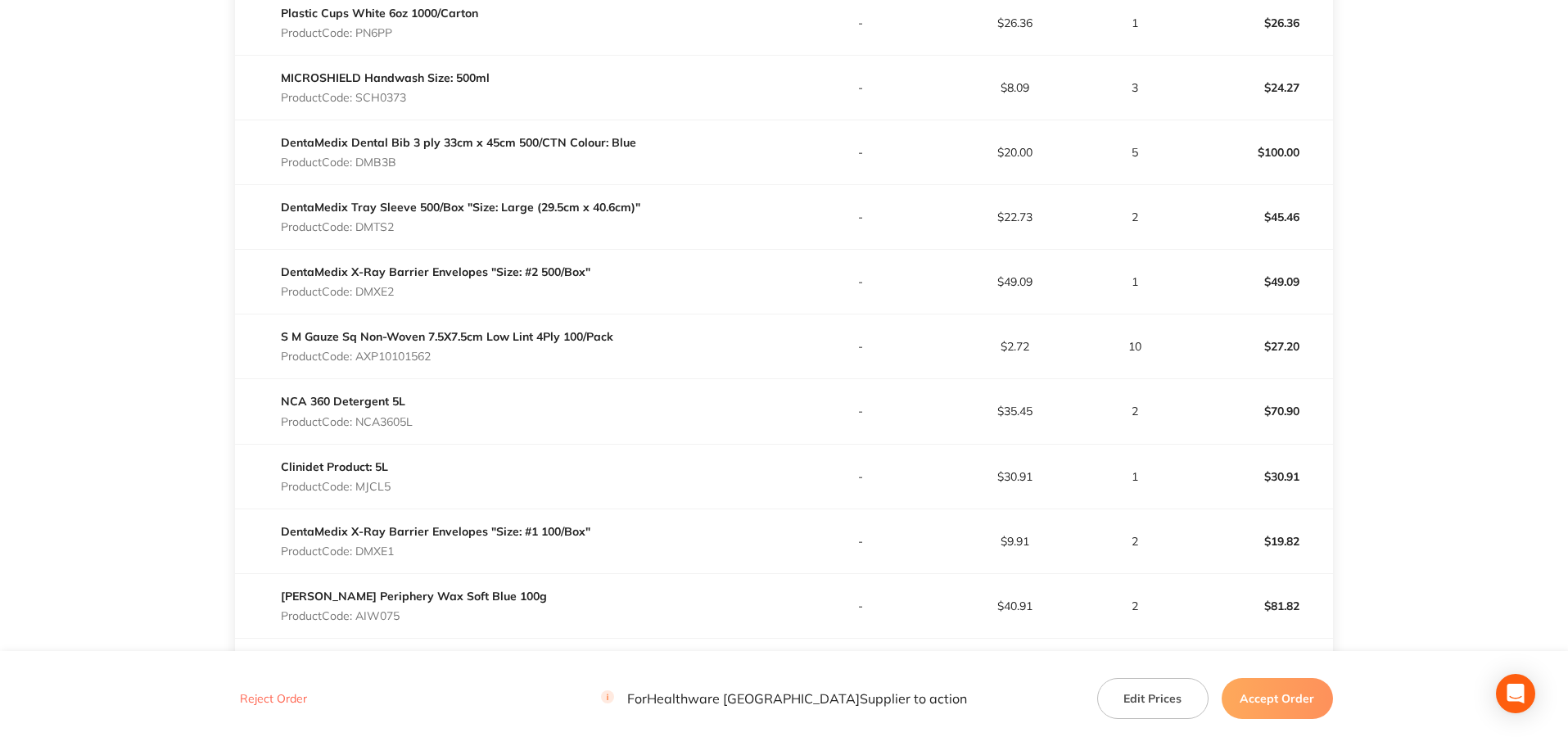
click at [383, 422] on p "Product Code: NCA3605L" at bounding box center [347, 422] width 132 height 13
click at [367, 491] on p "Product Code: MJCL5" at bounding box center [336, 486] width 110 height 13
click at [364, 547] on p "Product Code: DMXE1" at bounding box center [436, 551] width 310 height 13
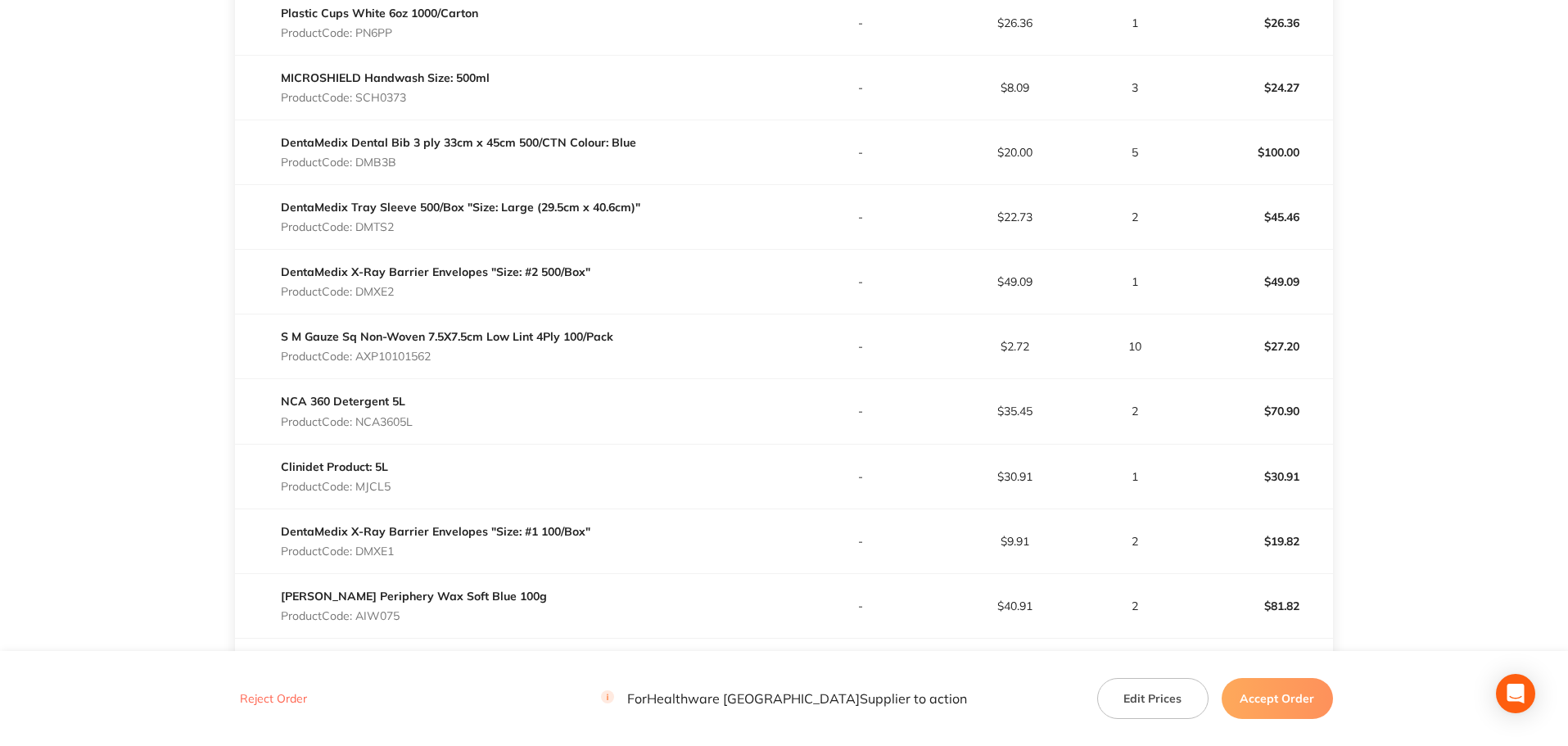
click at [364, 547] on p "Product Code: DMXE1" at bounding box center [436, 551] width 310 height 13
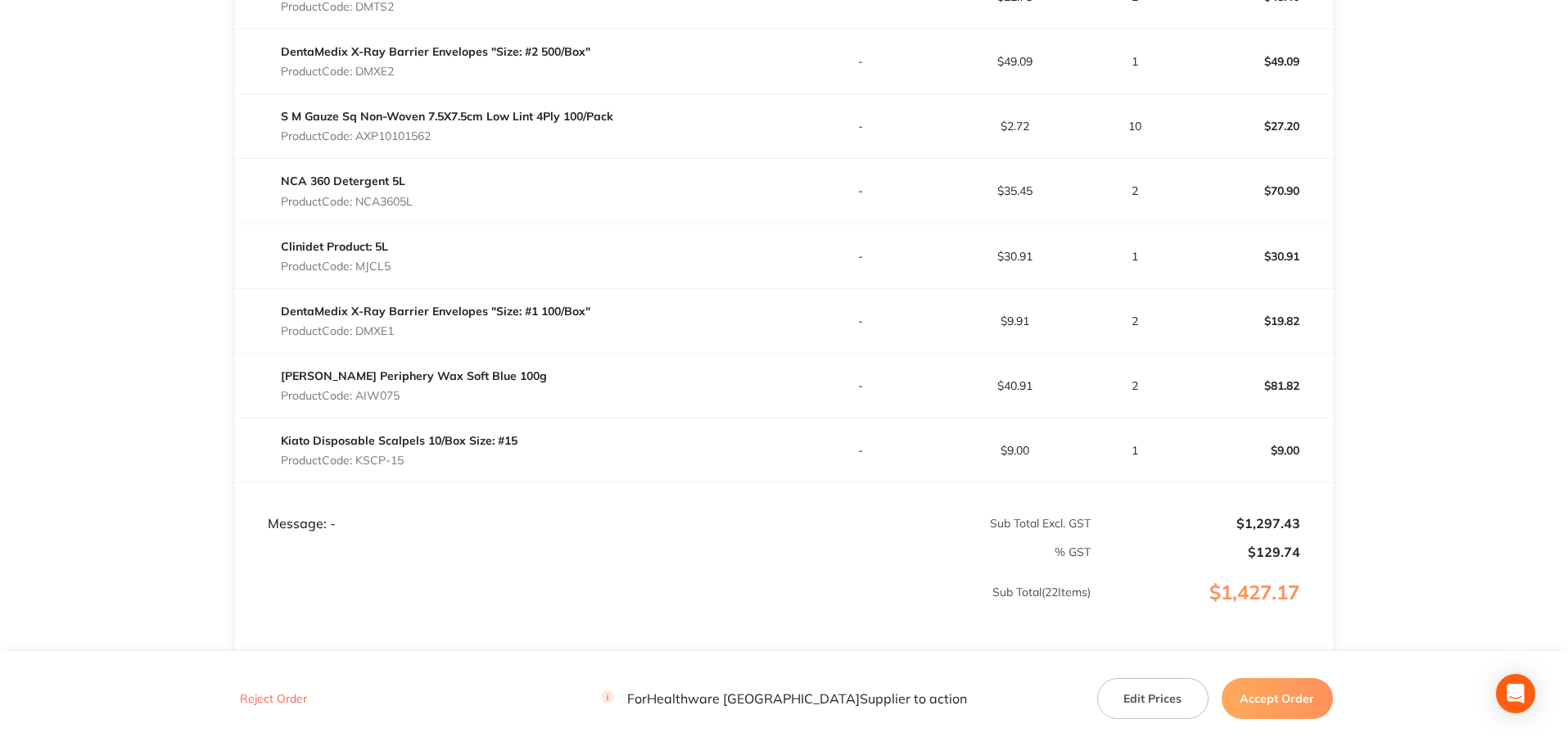
scroll to position [1474, 0]
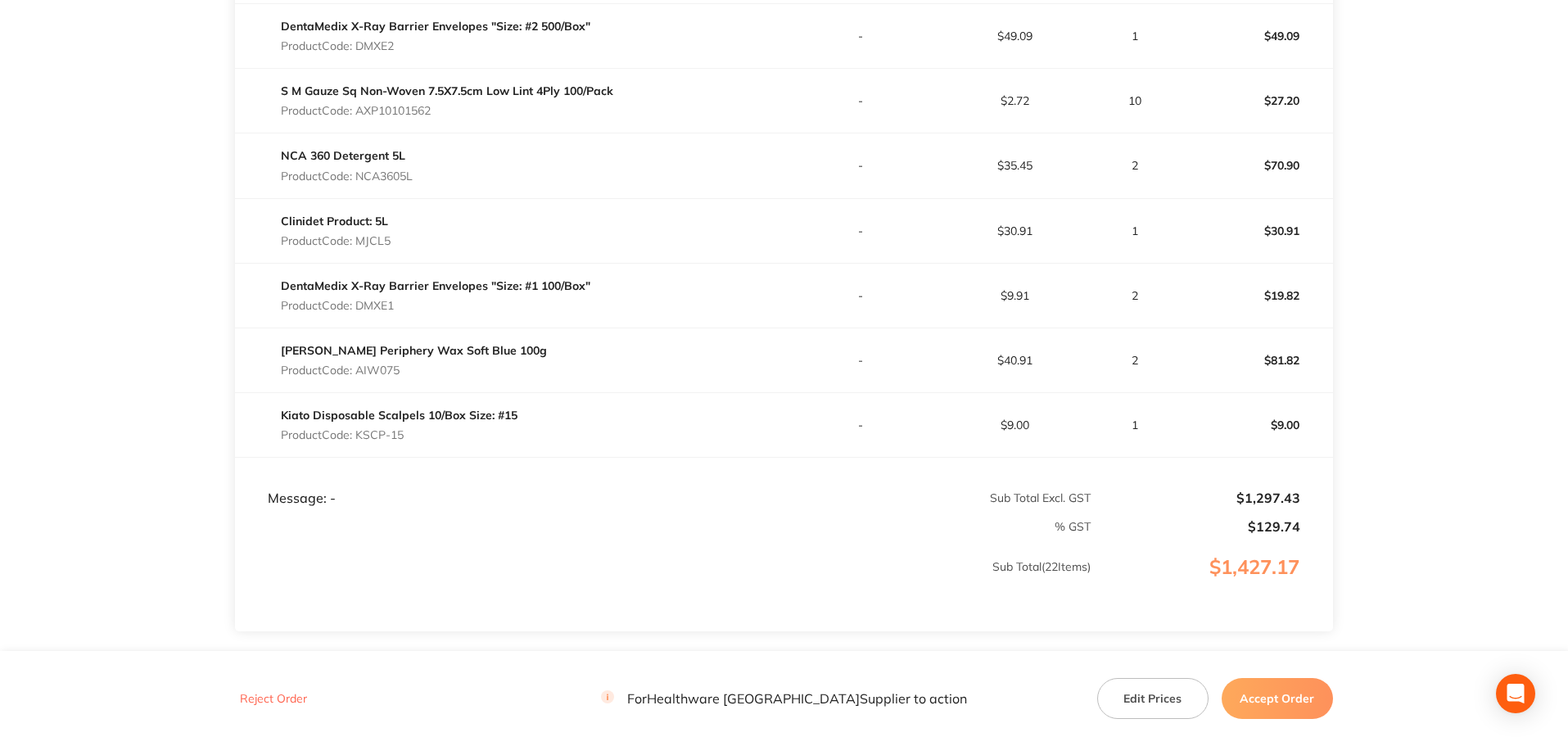
click at [381, 367] on p "Product Code: AIW075" at bounding box center [415, 370] width 267 height 13
drag, startPoint x: 409, startPoint y: 435, endPoint x: 359, endPoint y: 437, distance: 50.0
click at [359, 437] on p "Product Code: KSCP-15" at bounding box center [400, 434] width 237 height 13
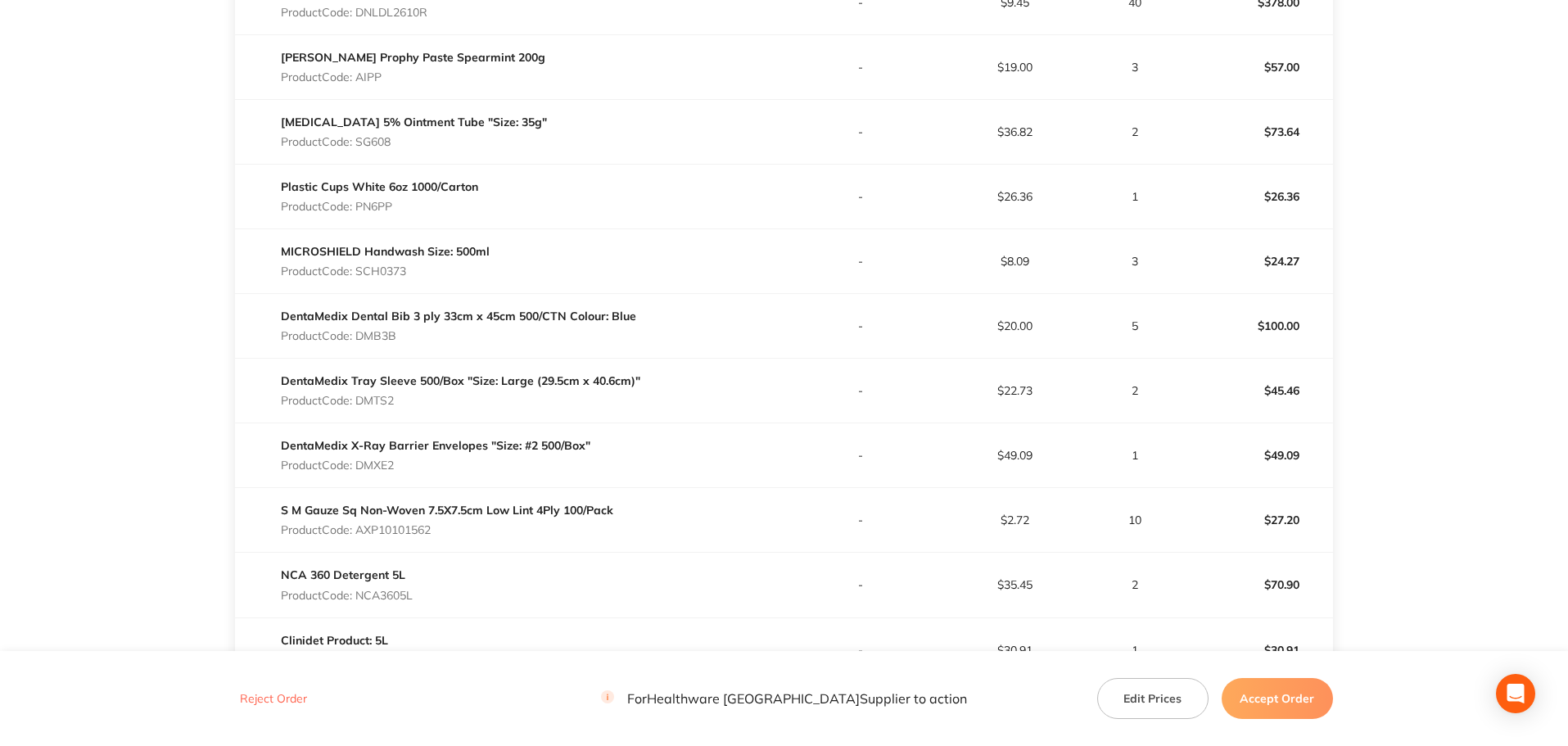
scroll to position [983, 0]
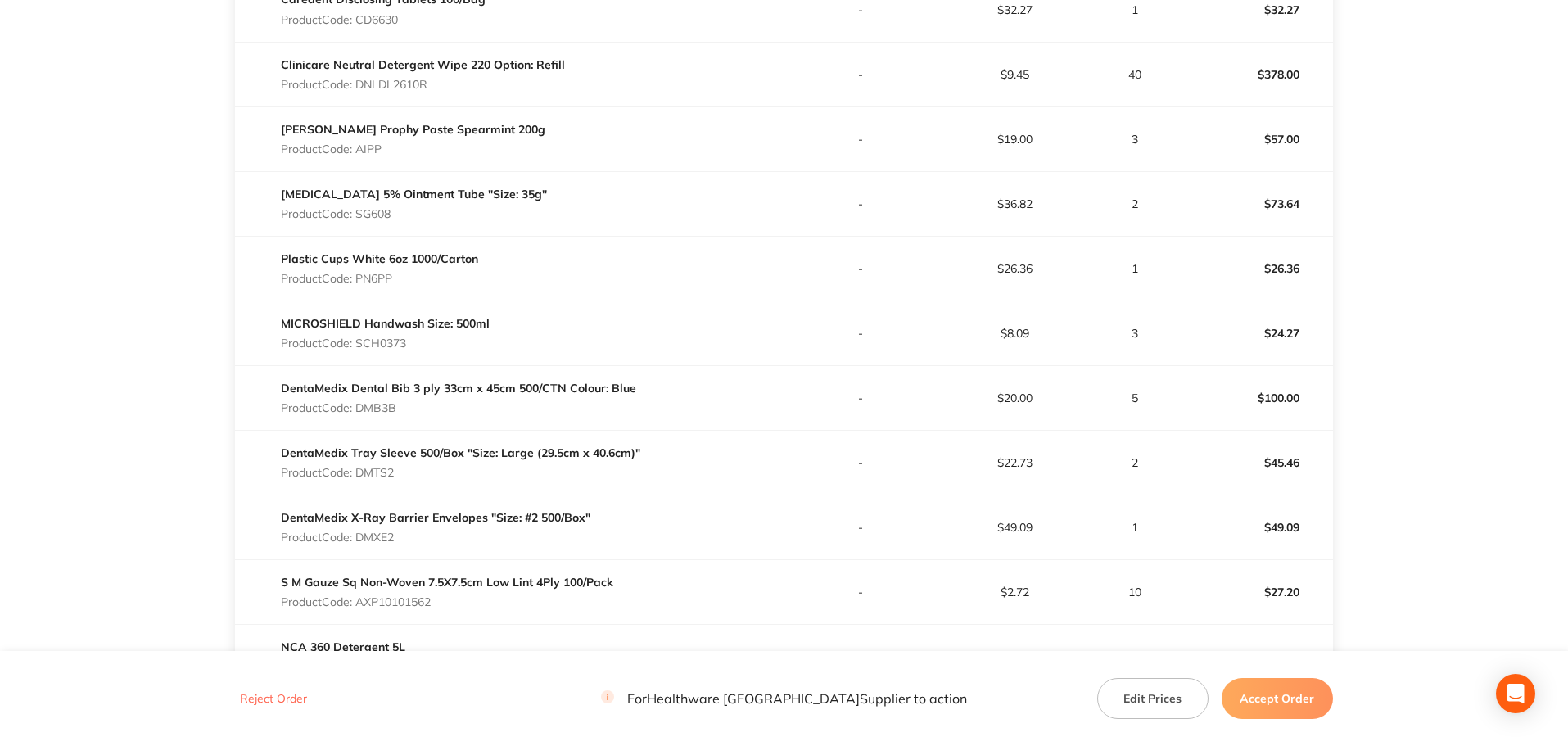
click at [1284, 703] on button "Accept Order" at bounding box center [1278, 699] width 112 height 41
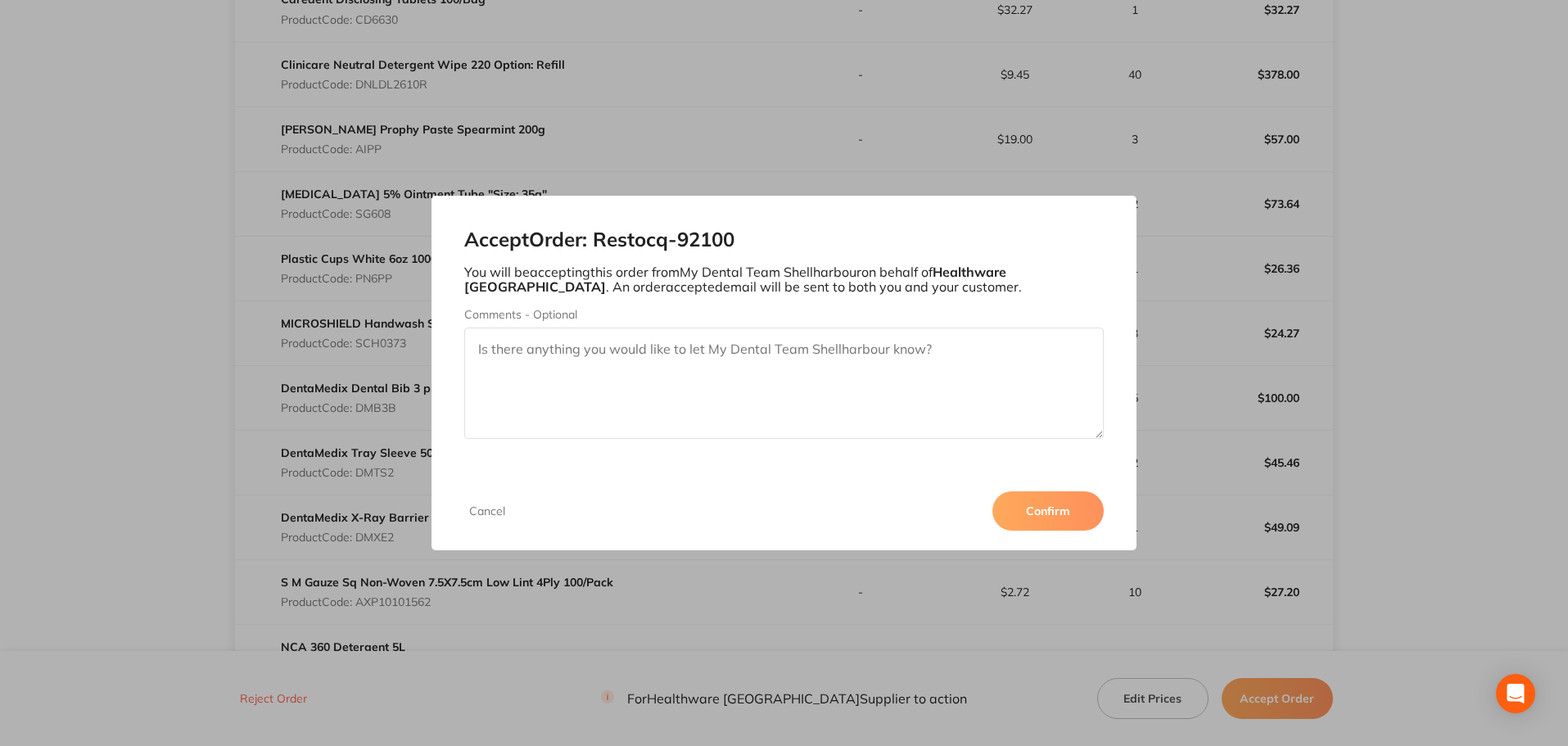
click at [1035, 509] on button "Confirm" at bounding box center [1049, 511] width 112 height 39
click at [498, 510] on button "Cancel" at bounding box center [487, 511] width 46 height 15
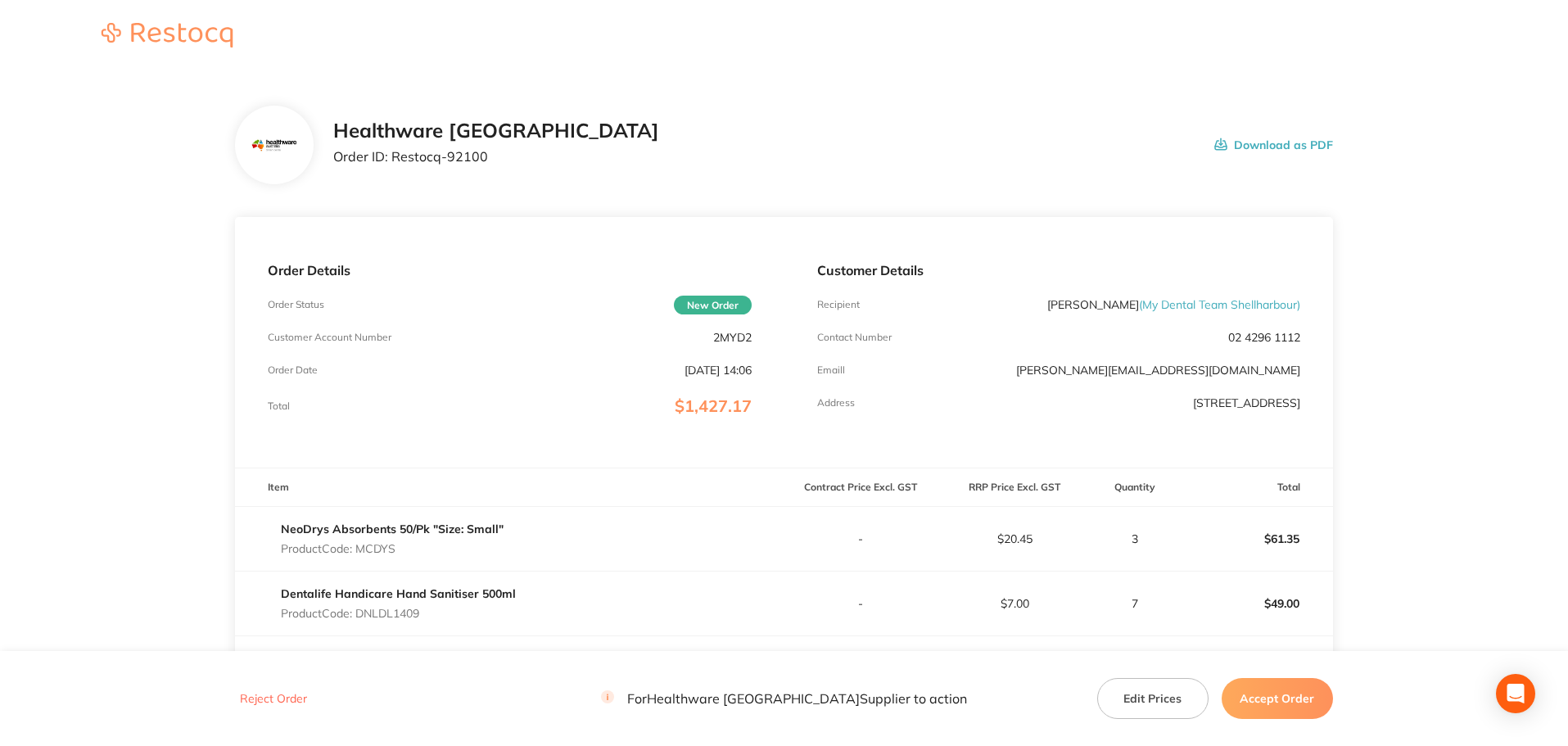
click at [1295, 704] on button "Accept Order" at bounding box center [1278, 699] width 112 height 41
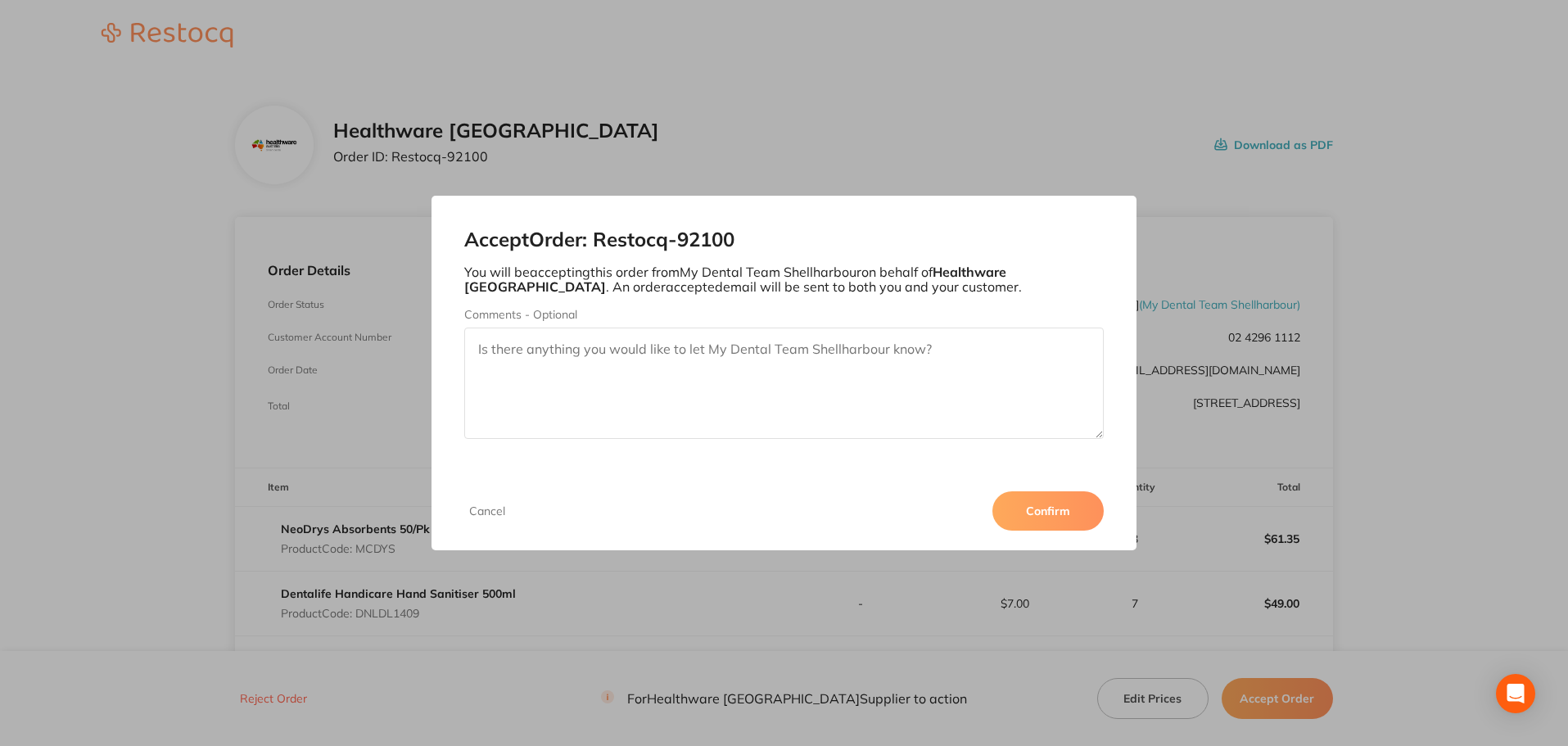
click at [1071, 506] on button "Confirm" at bounding box center [1049, 511] width 112 height 39
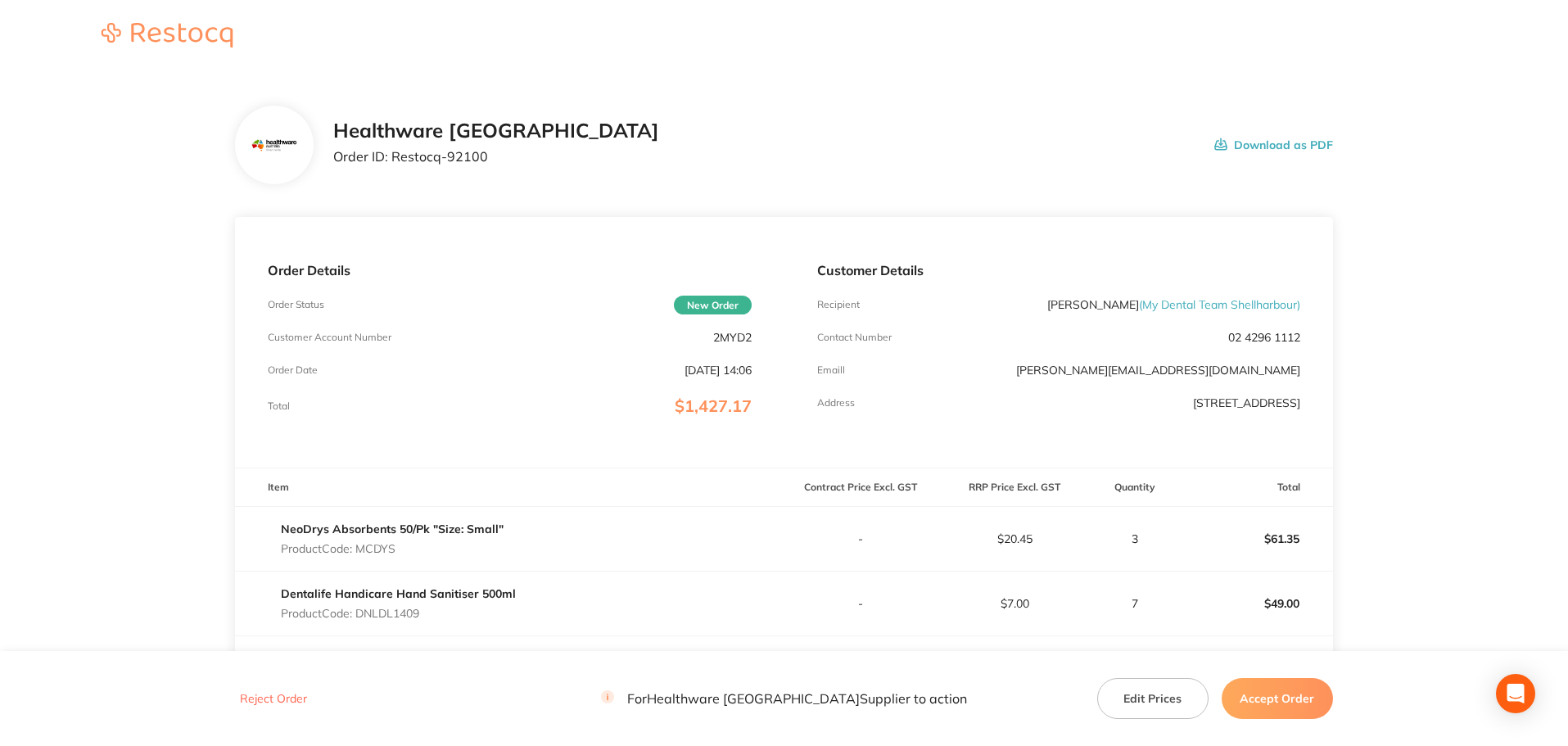
click at [1267, 686] on button "Accept Order" at bounding box center [1278, 699] width 112 height 41
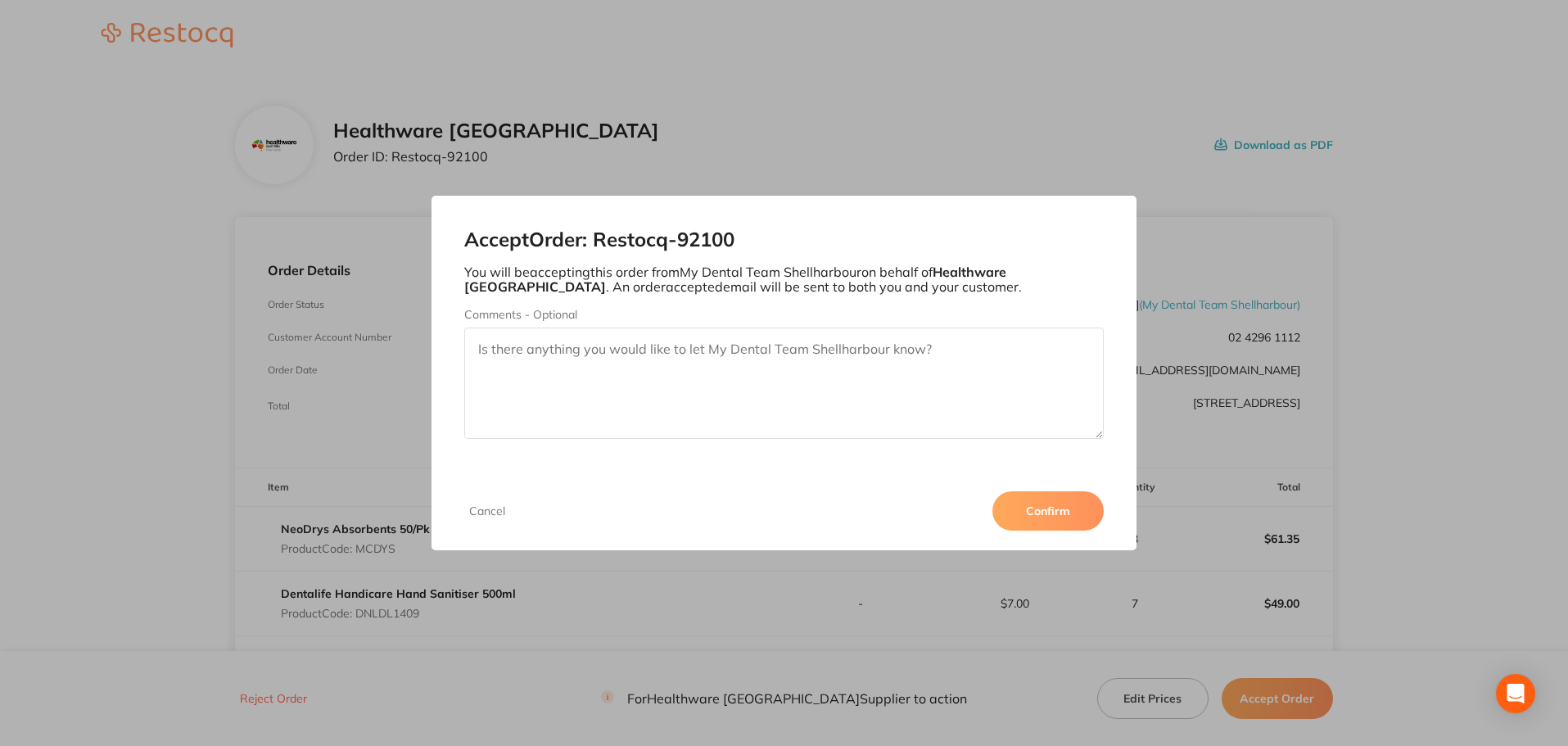
click at [1040, 499] on button "Confirm" at bounding box center [1049, 511] width 112 height 39
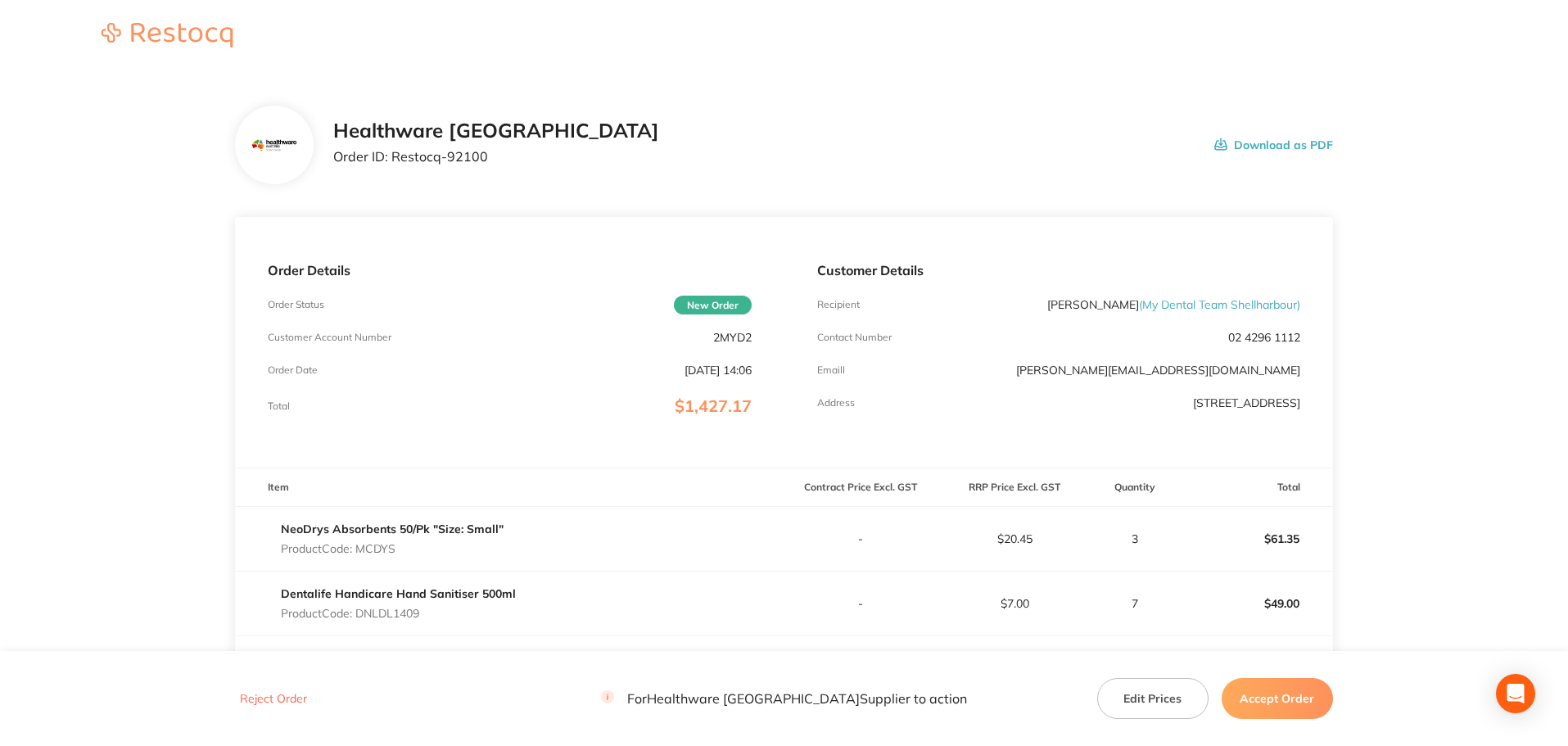
click at [1300, 719] on button "Accept Order" at bounding box center [1278, 699] width 112 height 41
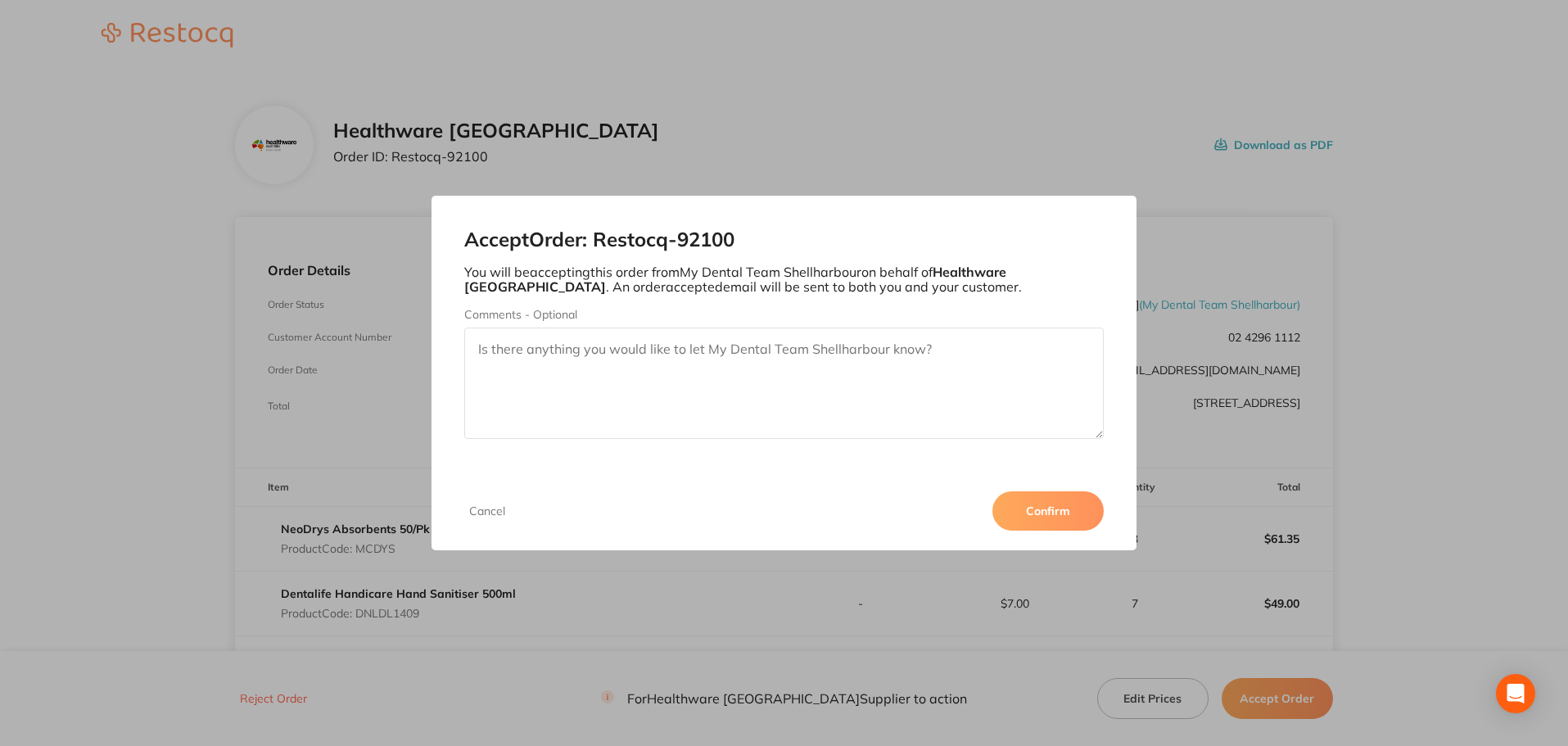
click at [1032, 516] on button "Confirm" at bounding box center [1049, 511] width 112 height 39
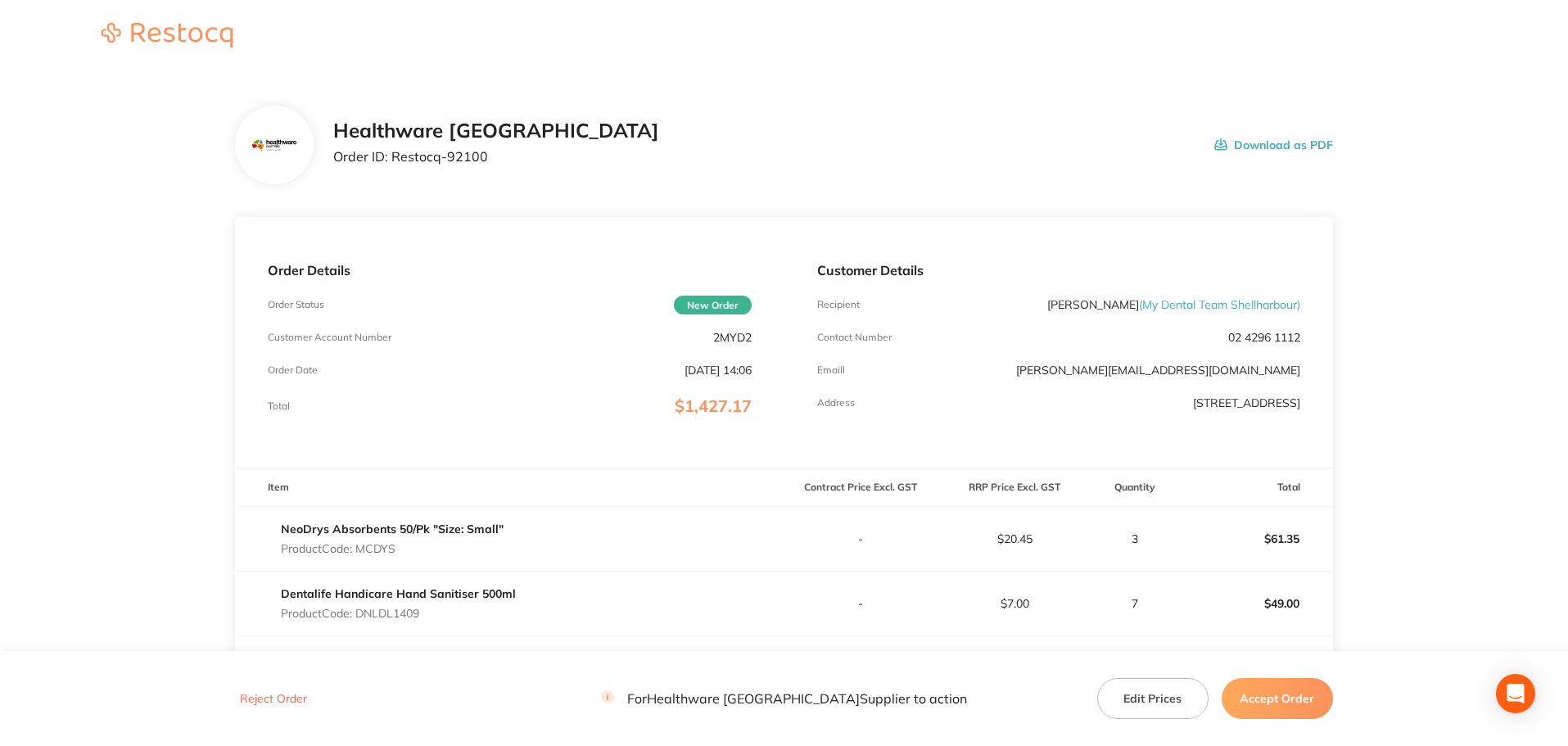
click at [1282, 706] on button "Accept Order" at bounding box center [1278, 699] width 112 height 41
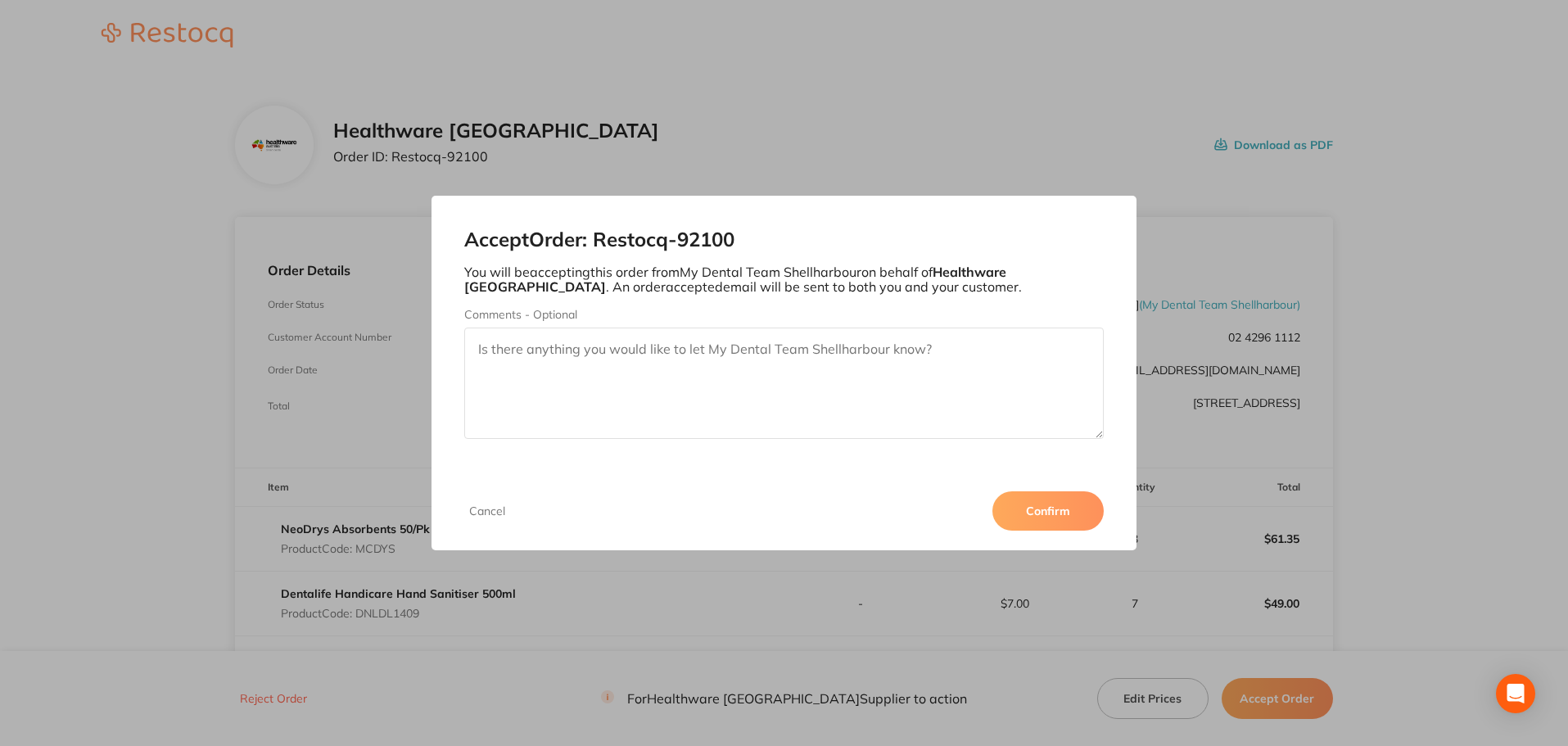
click at [1069, 511] on button "Confirm" at bounding box center [1049, 511] width 112 height 39
click at [490, 514] on button "Cancel" at bounding box center [487, 511] width 46 height 15
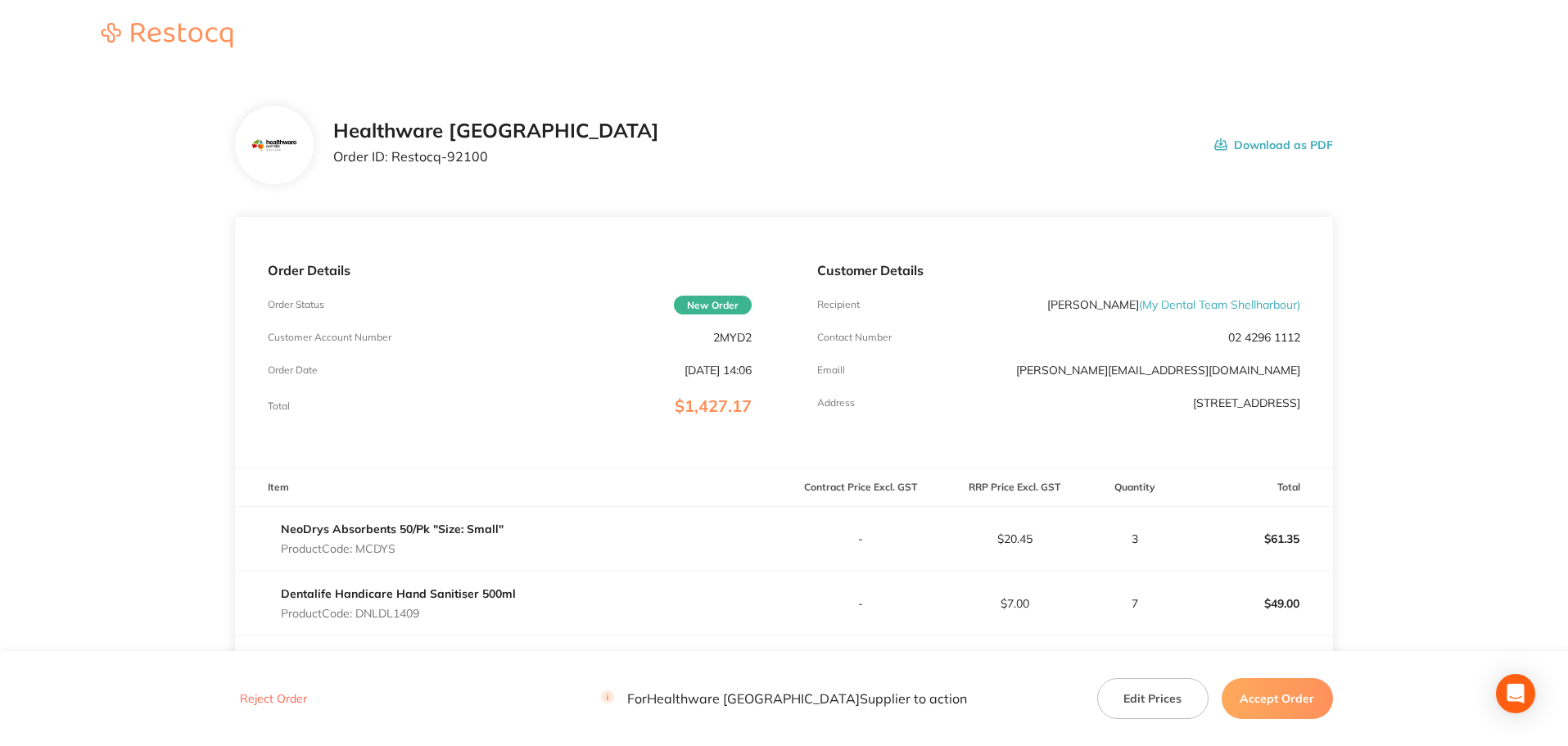
click at [1307, 689] on button "Accept Order" at bounding box center [1278, 699] width 112 height 41
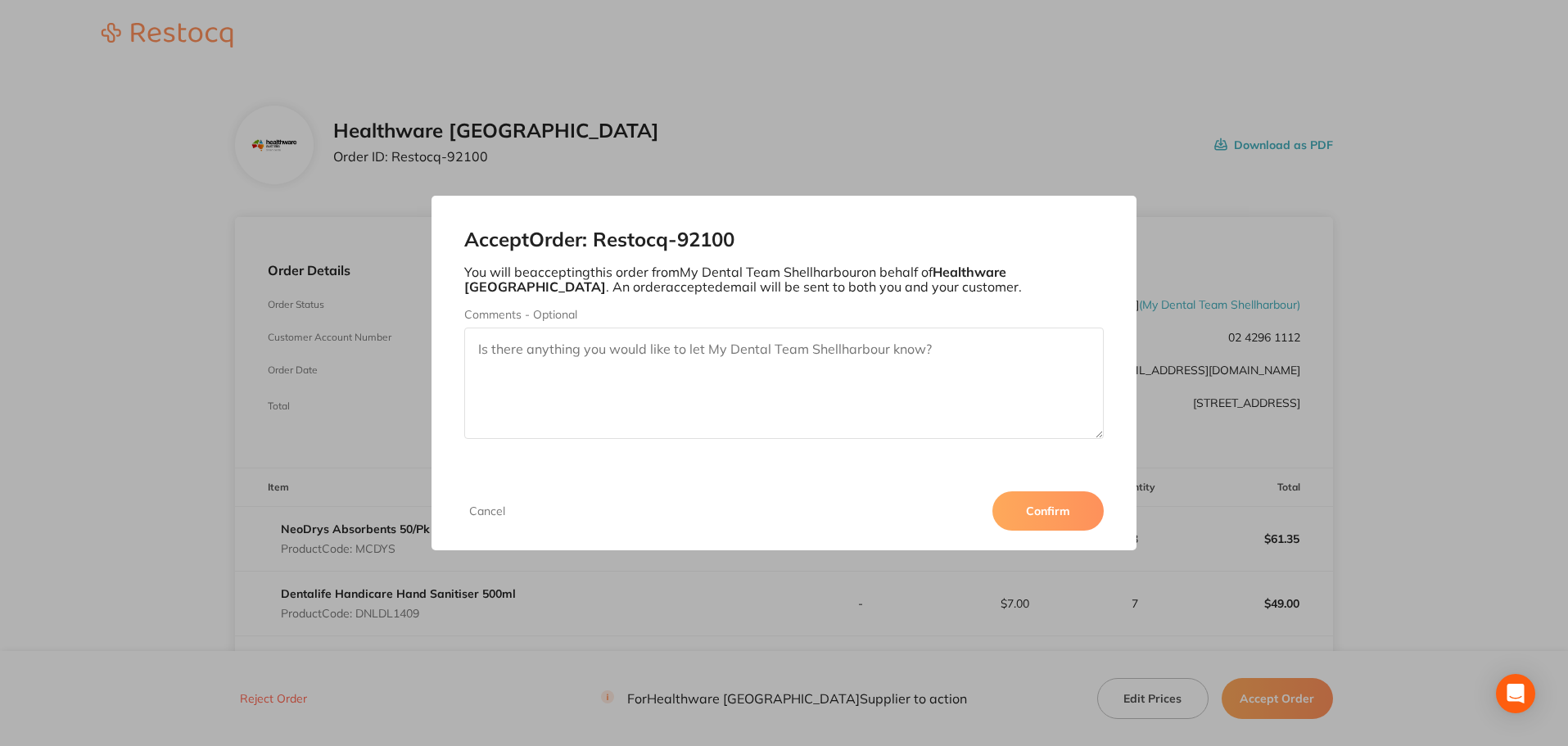
click at [1039, 505] on button "Confirm" at bounding box center [1049, 511] width 112 height 39
